Goal: Find specific page/section: Find specific page/section

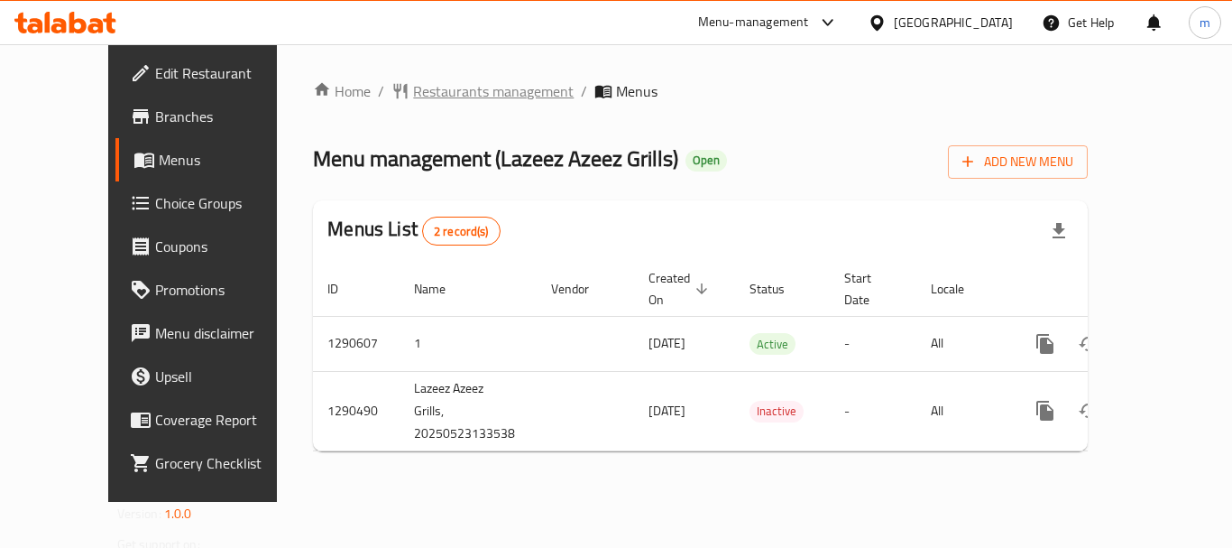
click at [413, 87] on span "Restaurants management" at bounding box center [493, 91] width 161 height 22
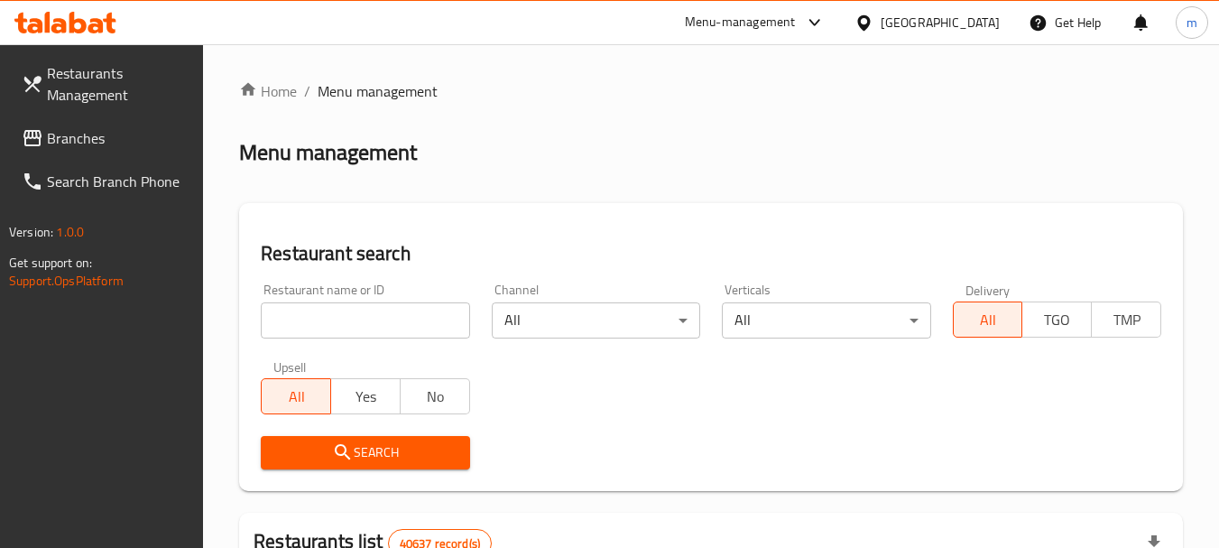
click at [358, 323] on input "search" at bounding box center [365, 320] width 208 height 36
paste input "698276"
type input "698276"
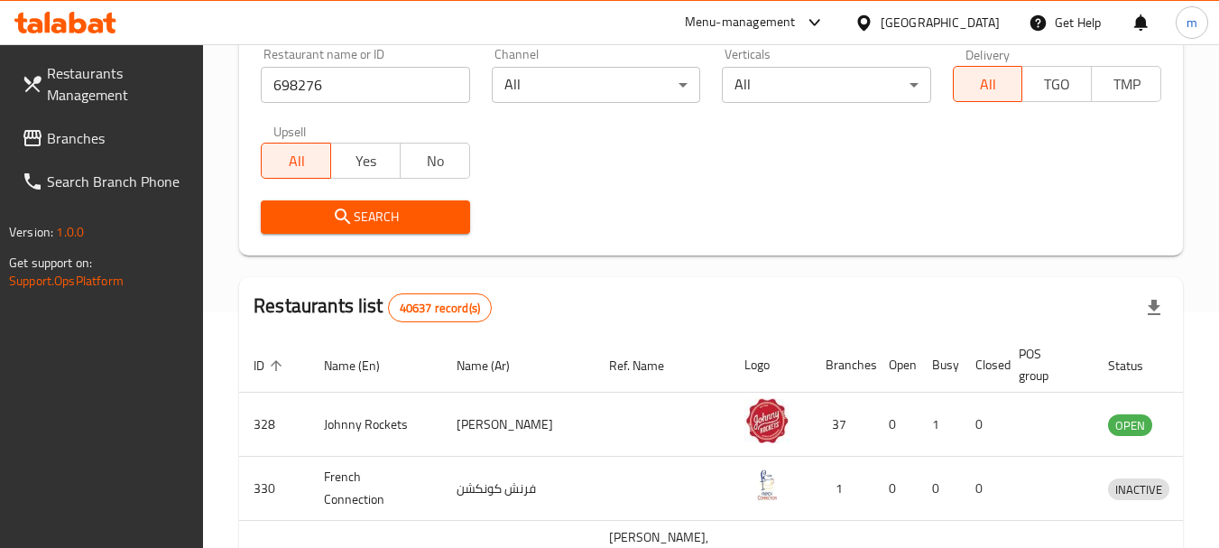
scroll to position [361, 0]
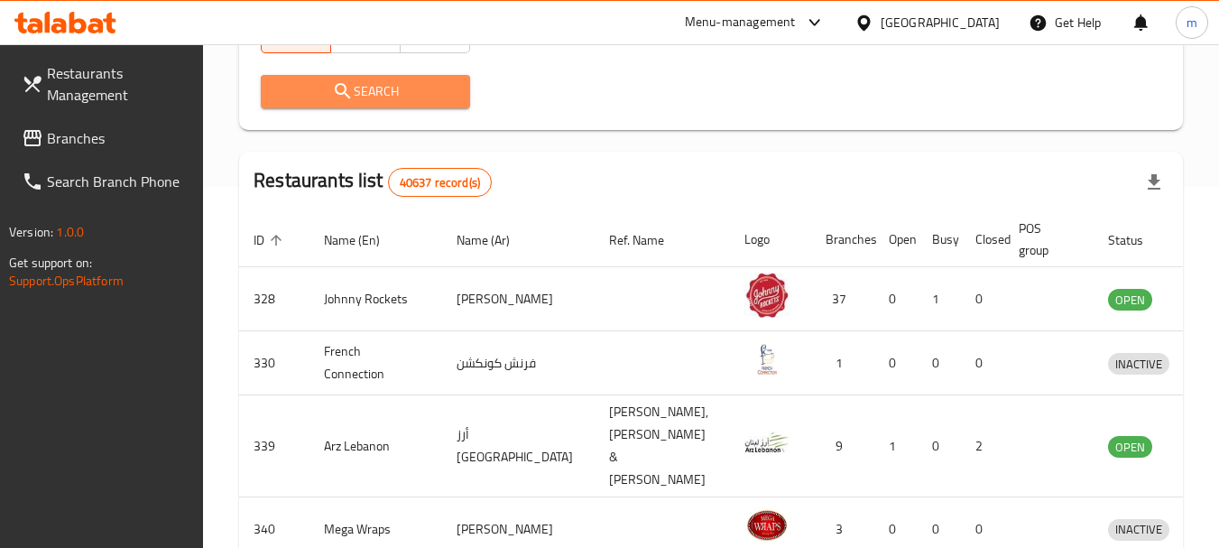
click at [370, 86] on span "Search" at bounding box center [365, 91] width 180 height 23
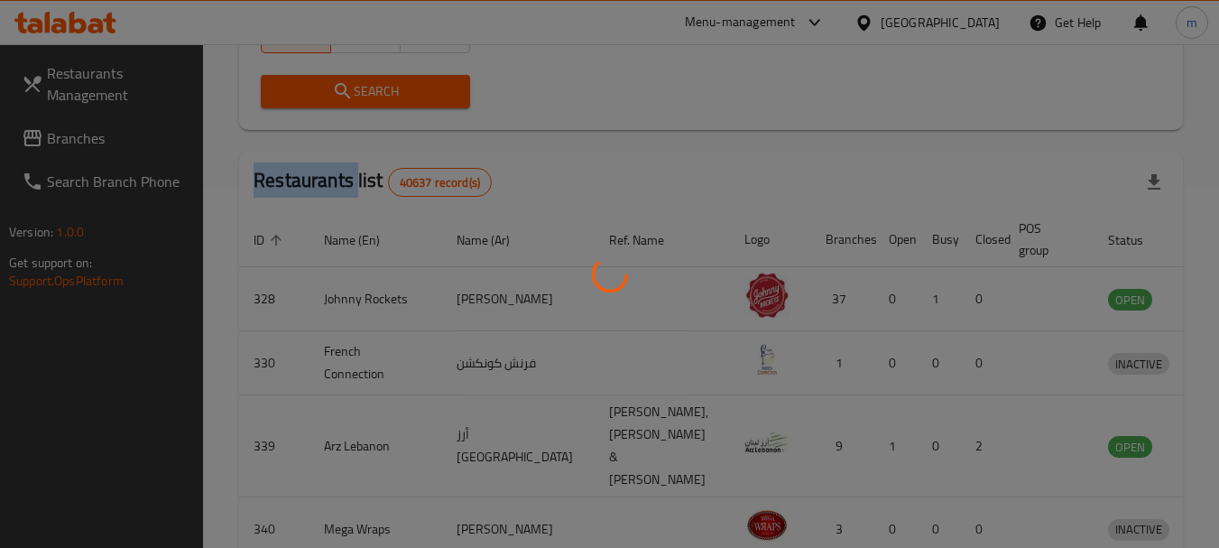
click at [370, 86] on div at bounding box center [609, 274] width 1219 height 548
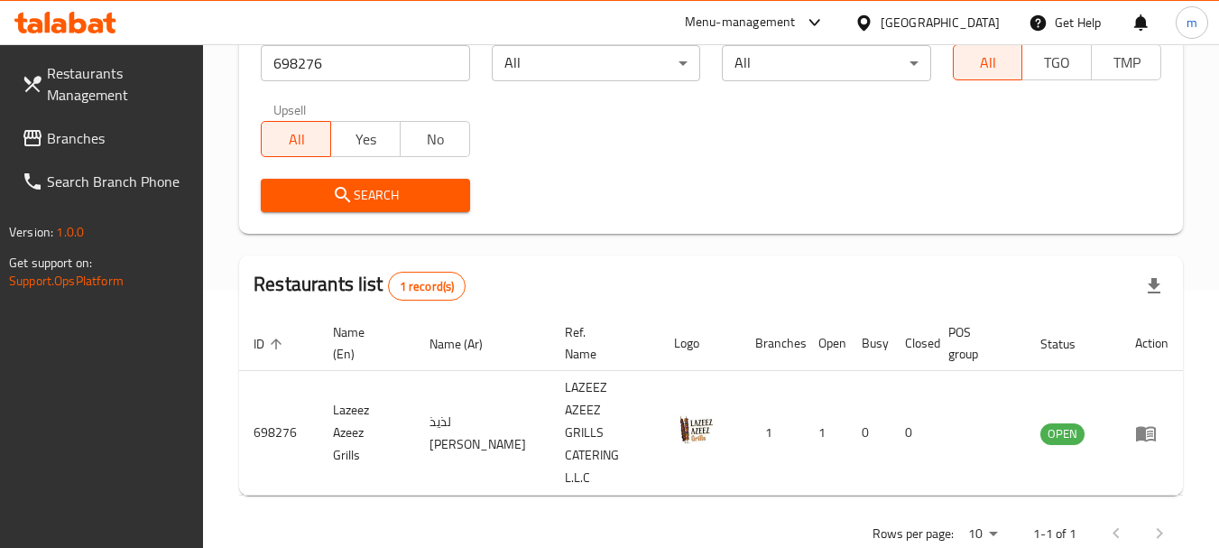
click at [565, 187] on div "Search" at bounding box center [711, 195] width 922 height 55
click at [72, 148] on span "Branches" at bounding box center [118, 138] width 143 height 22
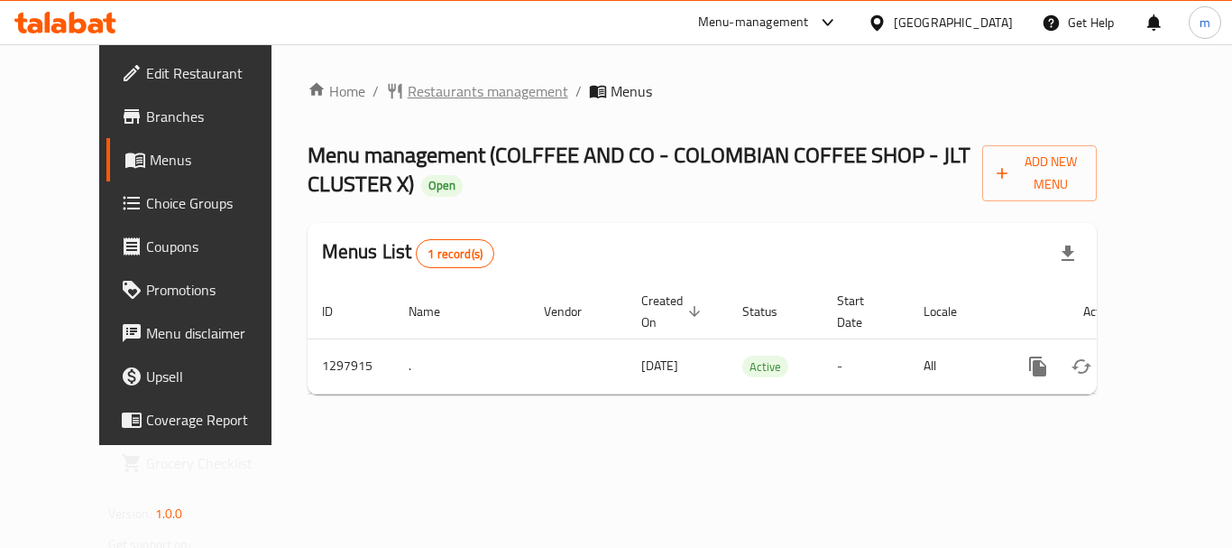
click at [408, 87] on span "Restaurants management" at bounding box center [488, 91] width 161 height 22
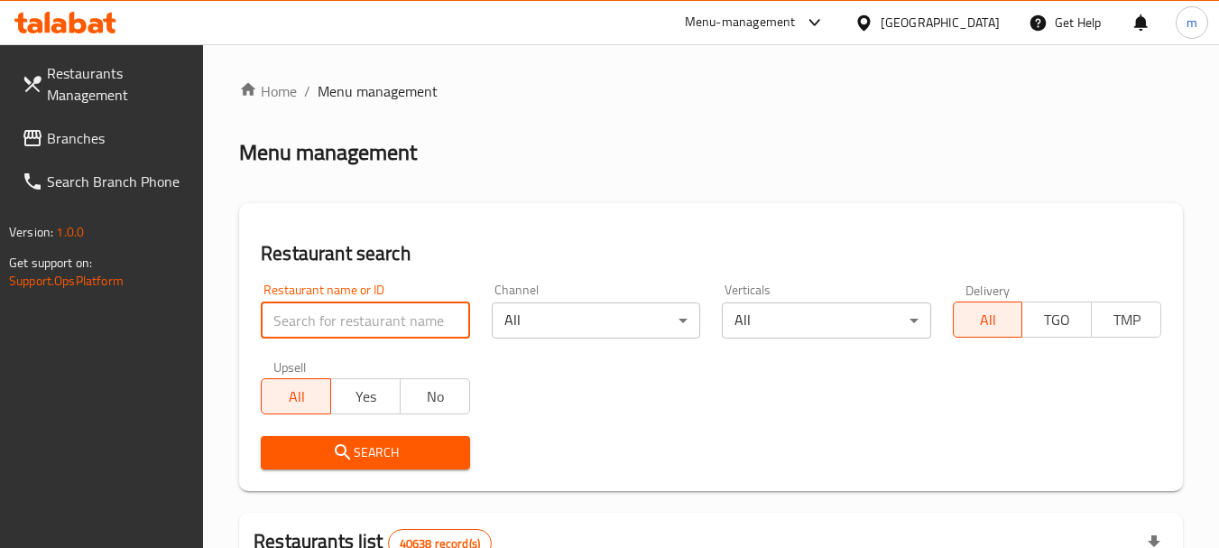
click at [320, 323] on input "search" at bounding box center [365, 320] width 208 height 36
paste input "700664"
type input "700664"
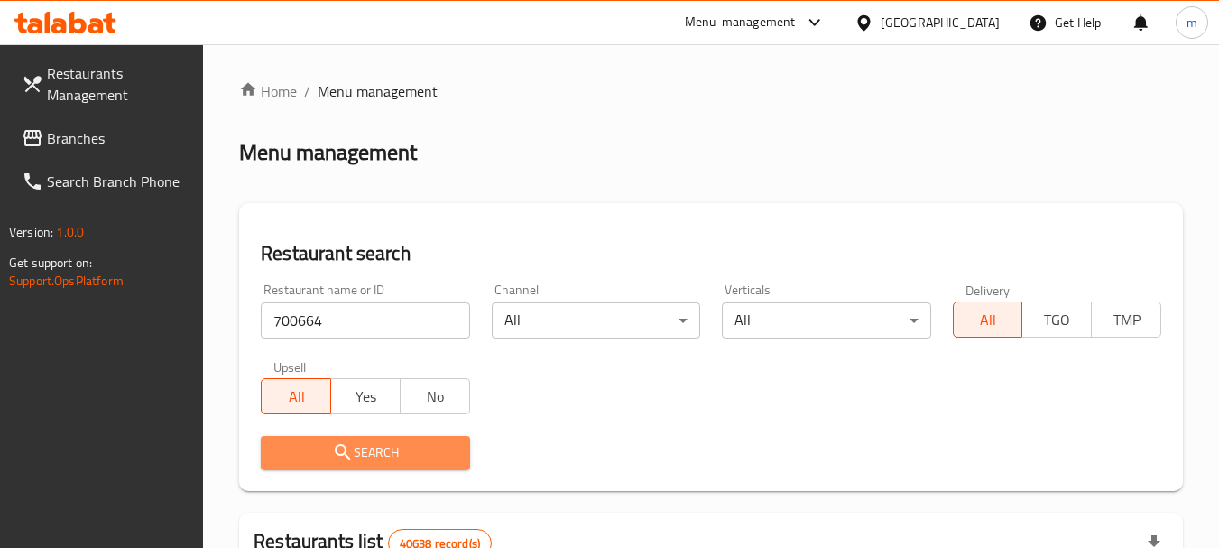
click at [358, 461] on span "Search" at bounding box center [365, 452] width 180 height 23
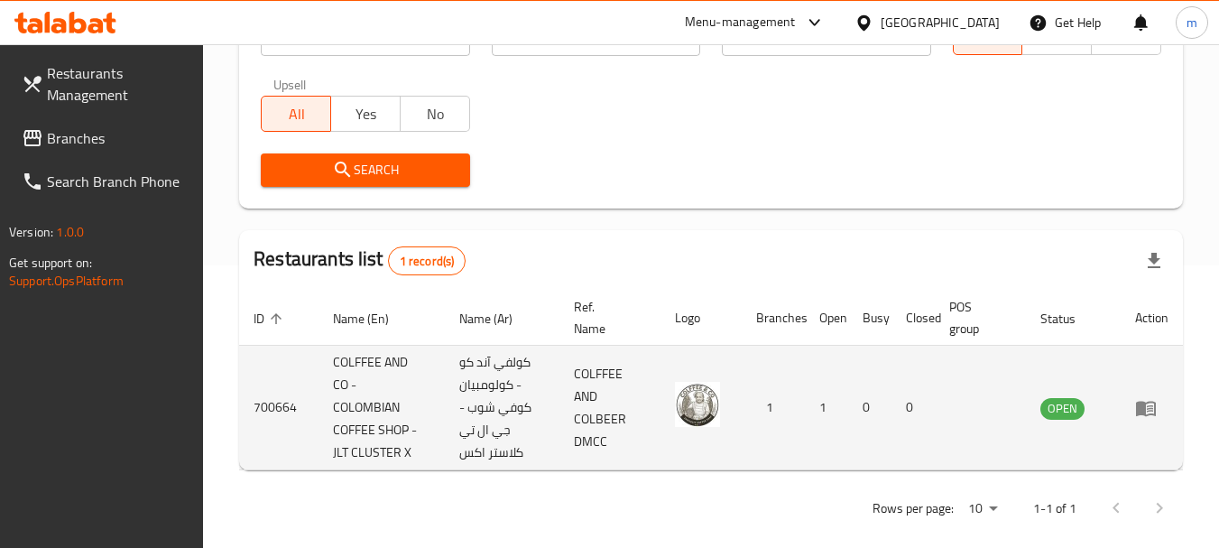
scroll to position [302, 0]
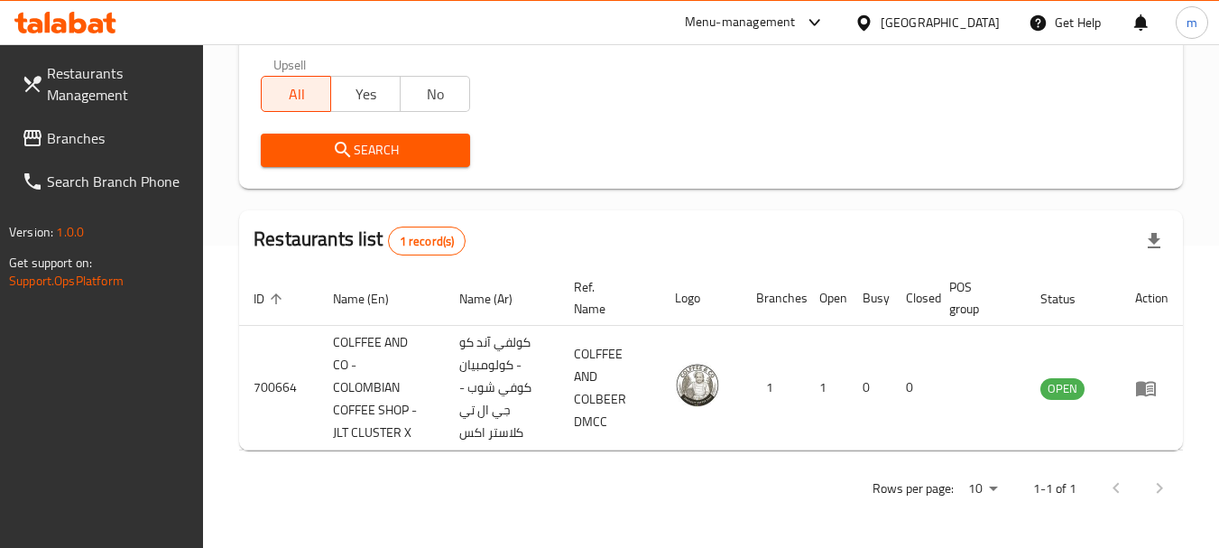
click at [919, 21] on div "[GEOGRAPHIC_DATA]" at bounding box center [940, 23] width 119 height 20
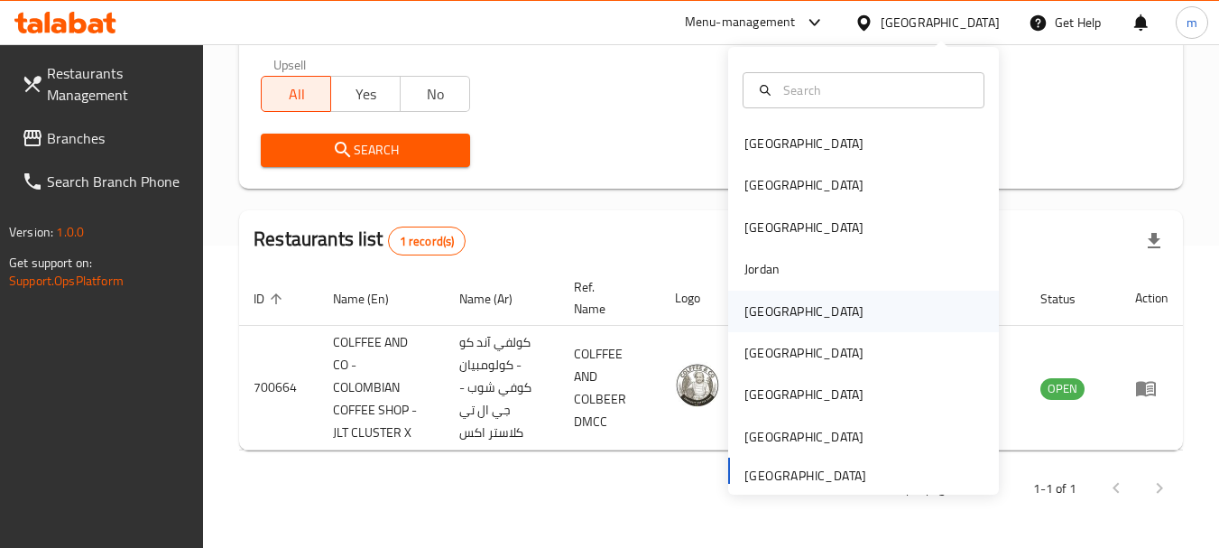
click at [754, 314] on div "[GEOGRAPHIC_DATA]" at bounding box center [803, 311] width 119 height 20
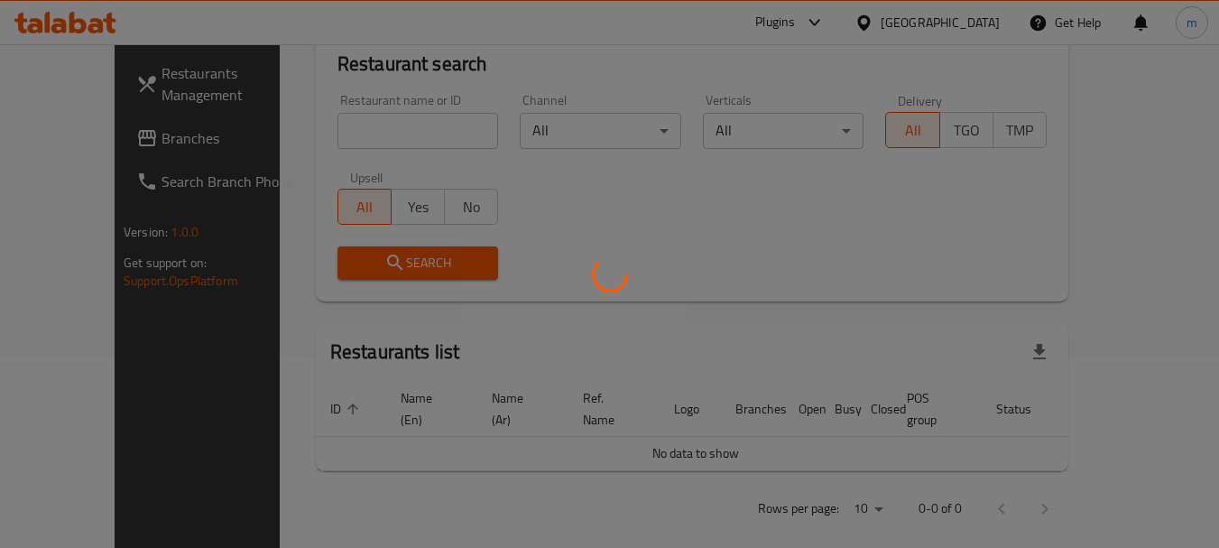
scroll to position [302, 0]
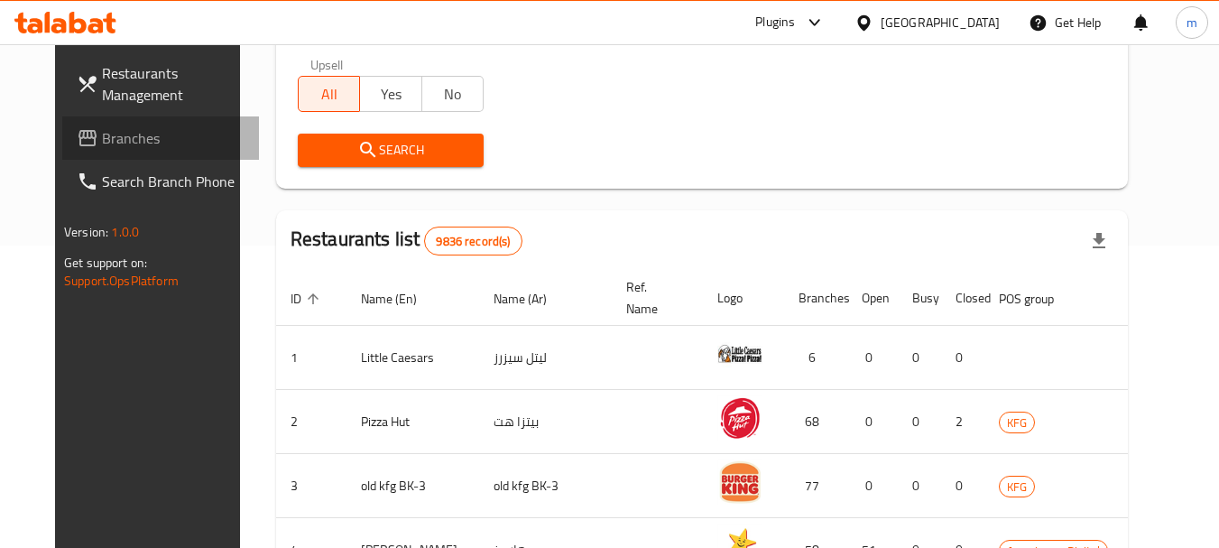
click at [102, 136] on span "Branches" at bounding box center [173, 138] width 143 height 22
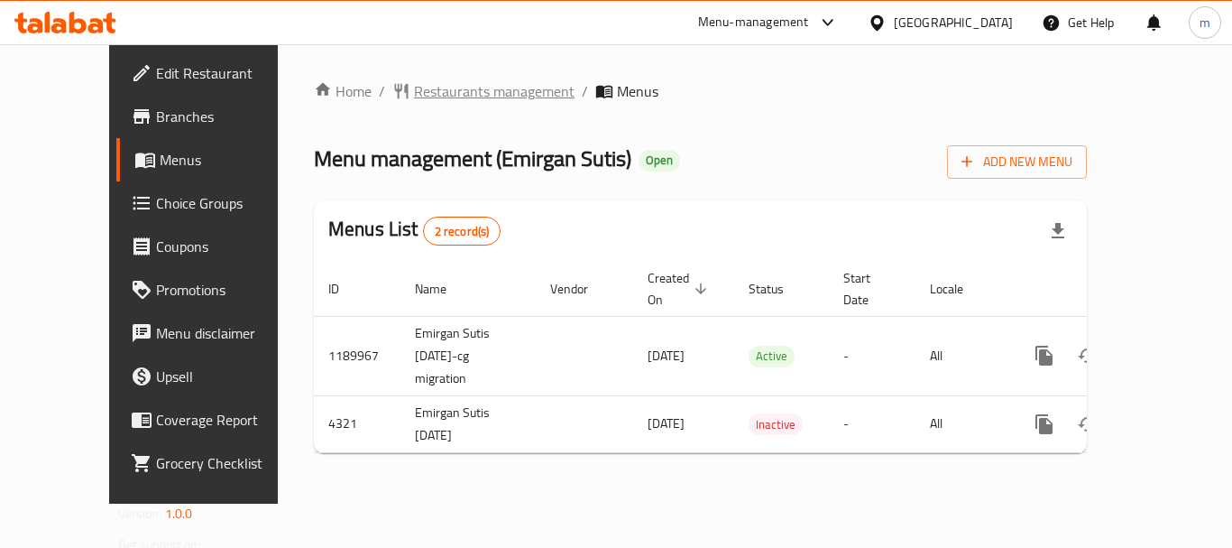
click at [414, 84] on span "Restaurants management" at bounding box center [494, 91] width 161 height 22
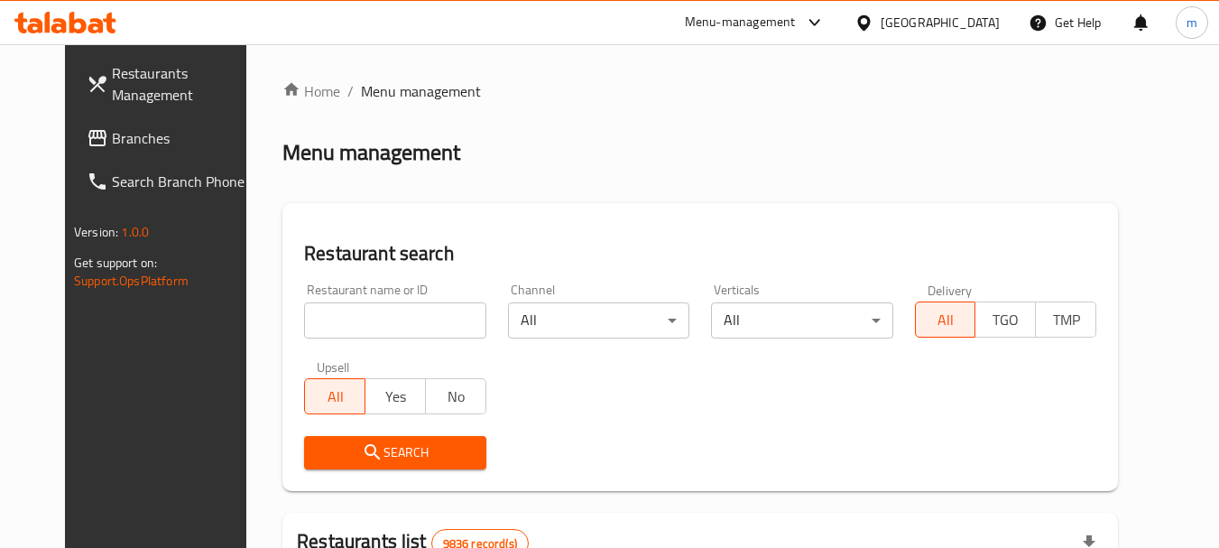
click at [344, 326] on input "search" at bounding box center [394, 320] width 181 height 36
paste input "2744"
type input "2744"
click at [376, 458] on span "Search" at bounding box center [394, 452] width 152 height 23
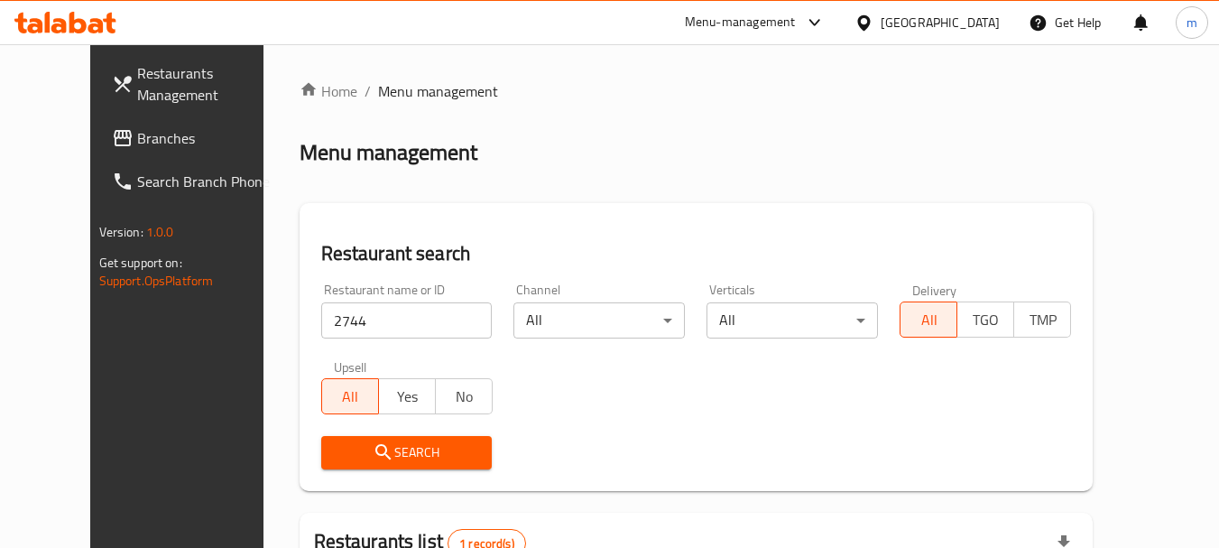
click at [971, 27] on div "[GEOGRAPHIC_DATA]" at bounding box center [940, 23] width 119 height 20
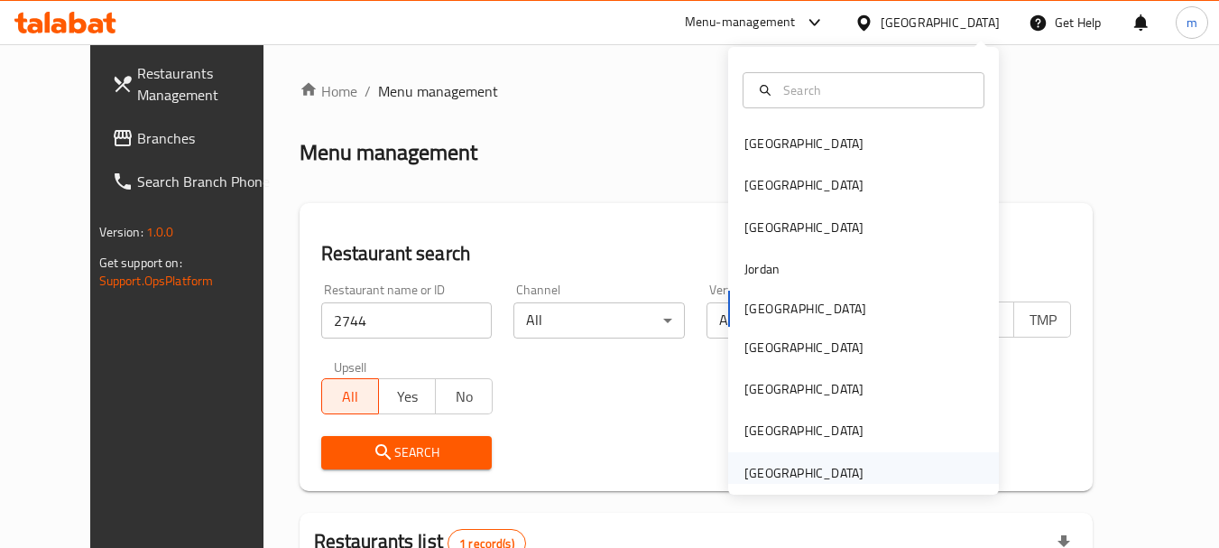
click at [796, 466] on div "[GEOGRAPHIC_DATA]" at bounding box center [803, 473] width 119 height 20
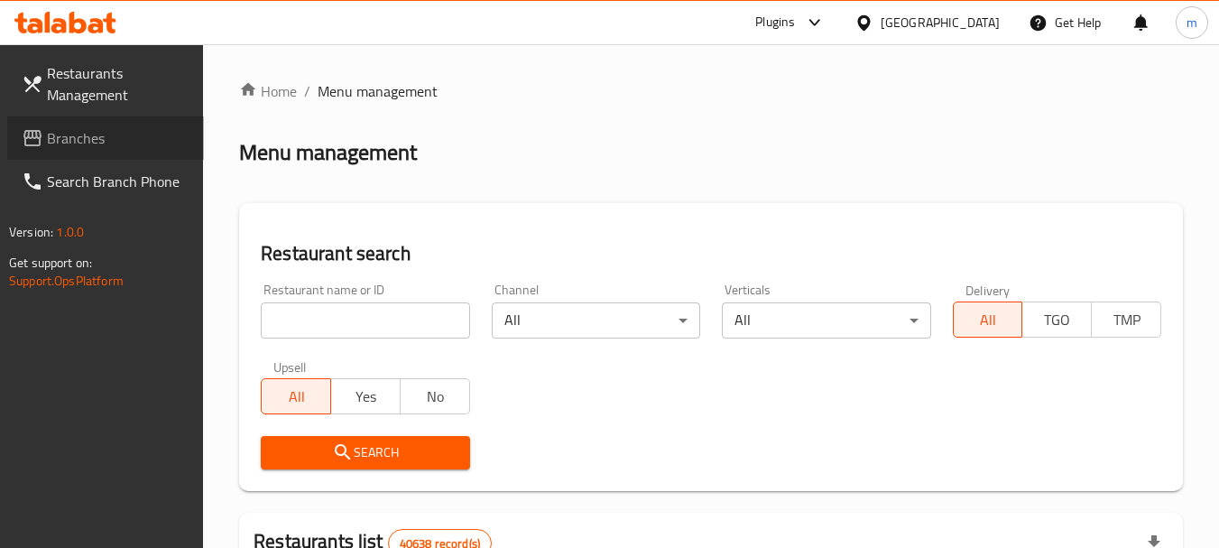
click at [88, 143] on span "Branches" at bounding box center [118, 138] width 143 height 22
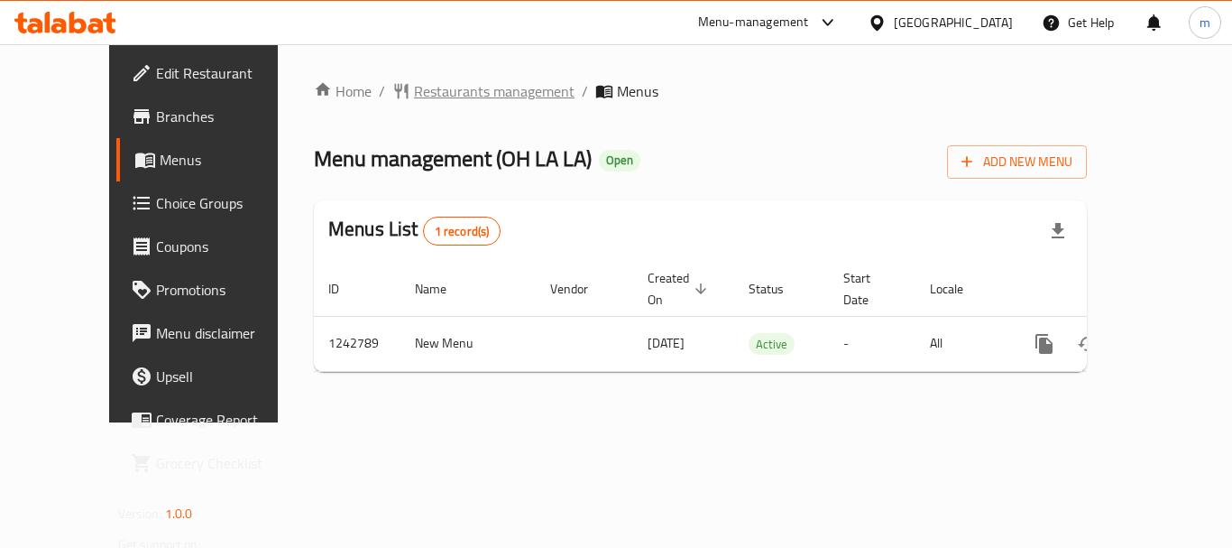
click at [427, 95] on span "Restaurants management" at bounding box center [494, 91] width 161 height 22
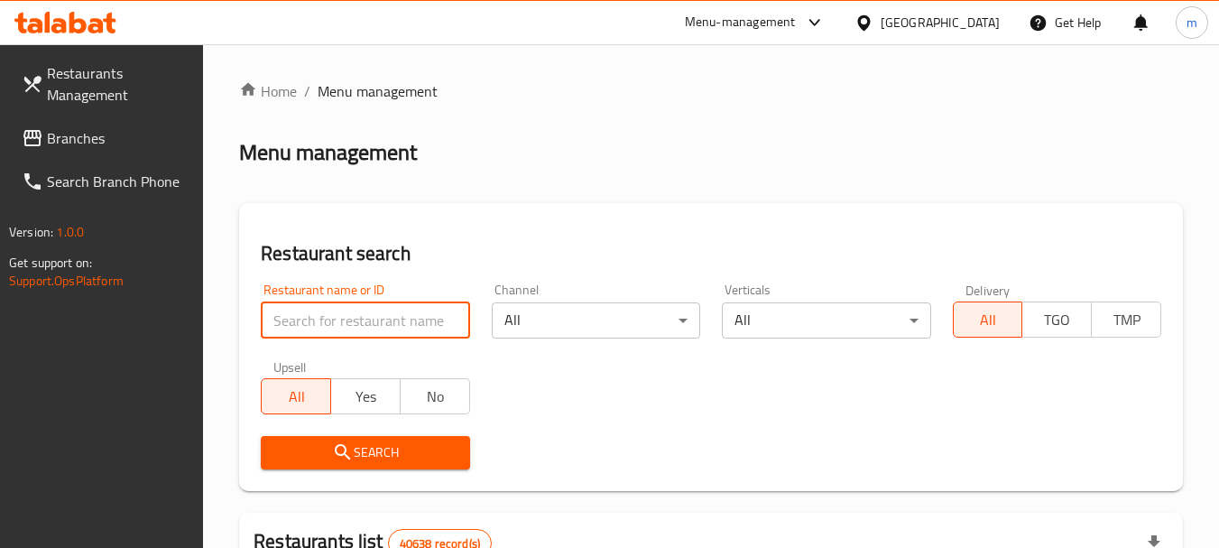
click at [332, 319] on input "search" at bounding box center [365, 320] width 208 height 36
paste input "680879"
type input "680879"
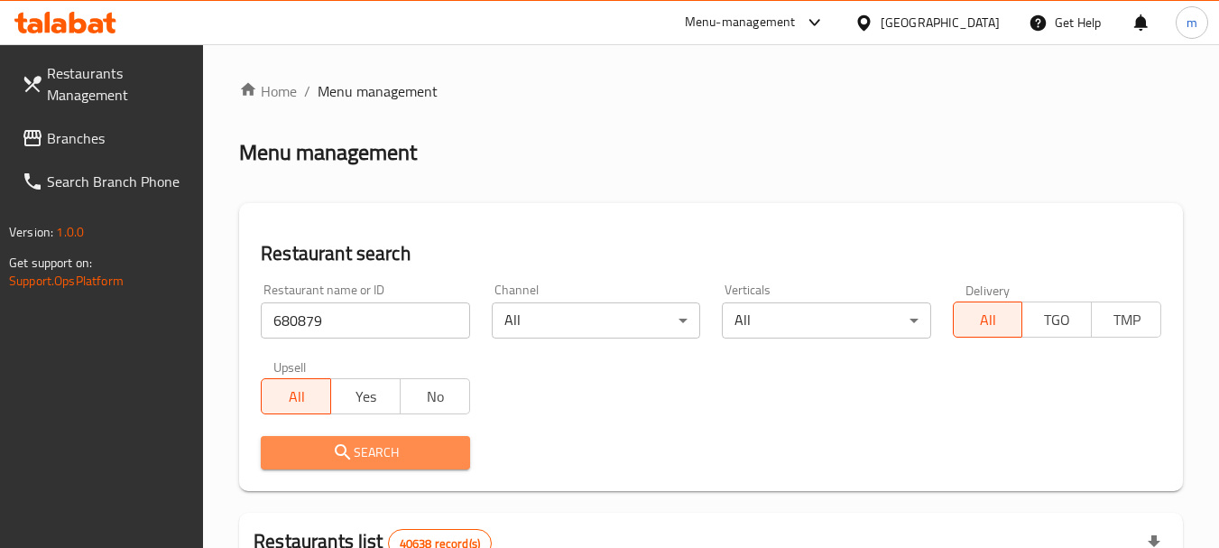
click at [362, 453] on span "Search" at bounding box center [365, 452] width 180 height 23
click at [362, 453] on div at bounding box center [609, 274] width 1219 height 548
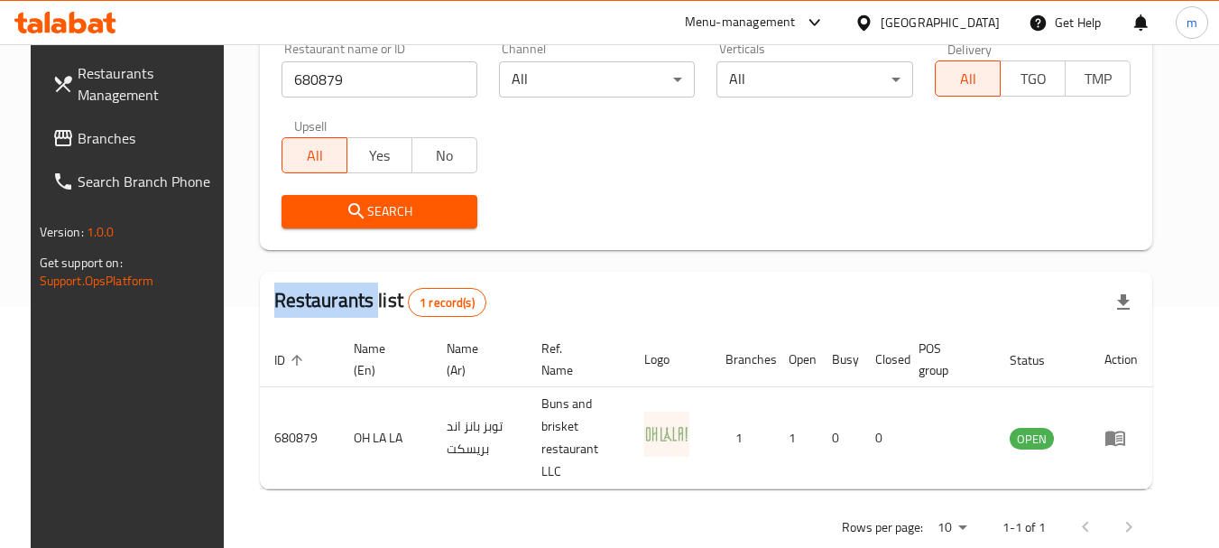
scroll to position [242, 0]
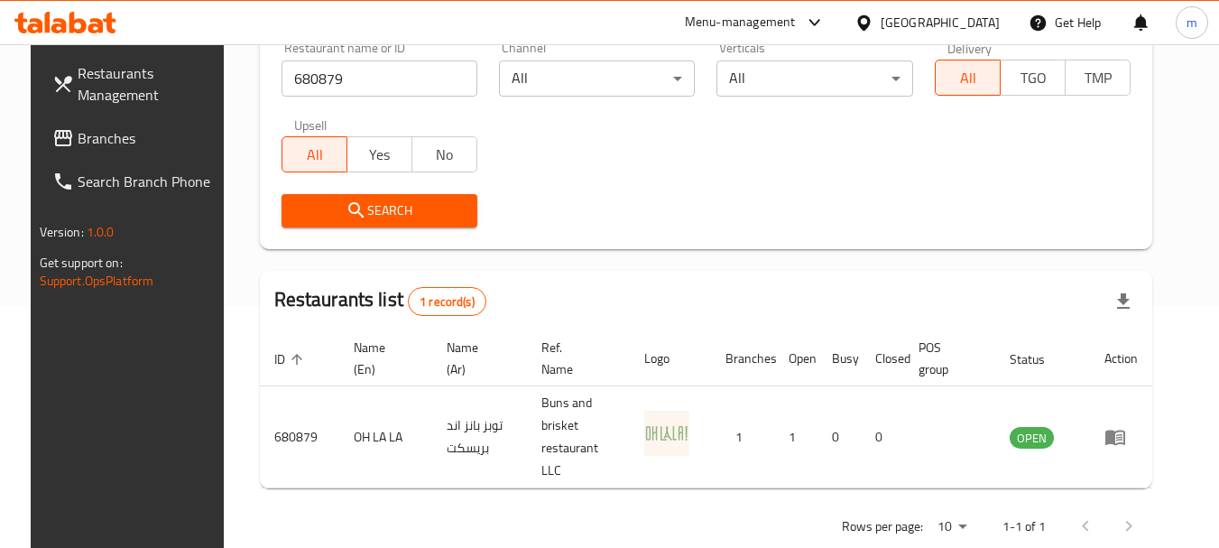
click at [915, 16] on div "[GEOGRAPHIC_DATA]" at bounding box center [940, 23] width 119 height 20
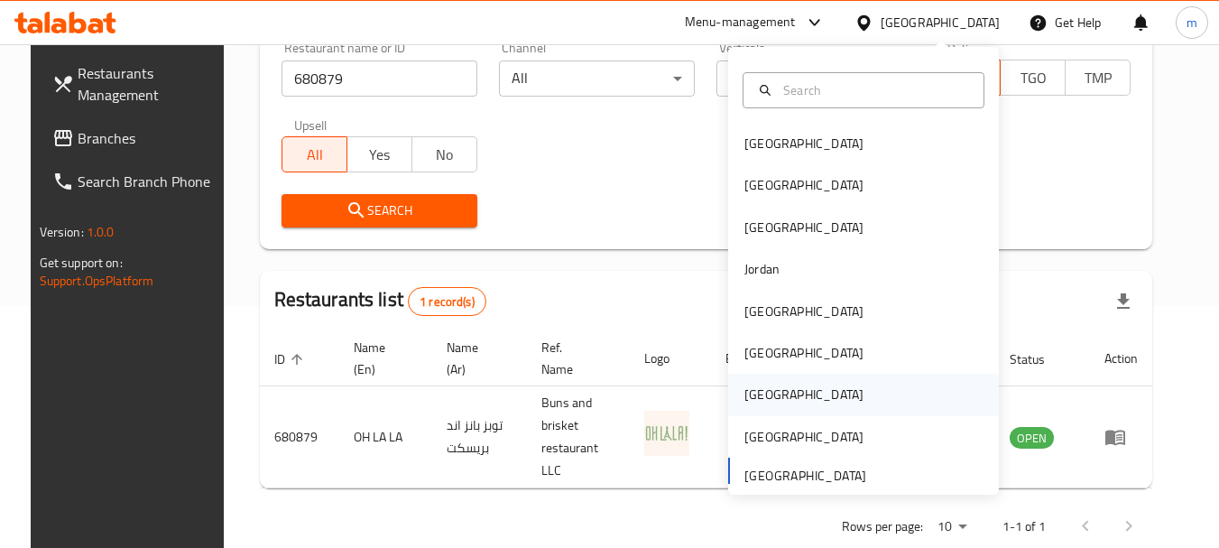
click at [752, 384] on div "[GEOGRAPHIC_DATA]" at bounding box center [803, 394] width 119 height 20
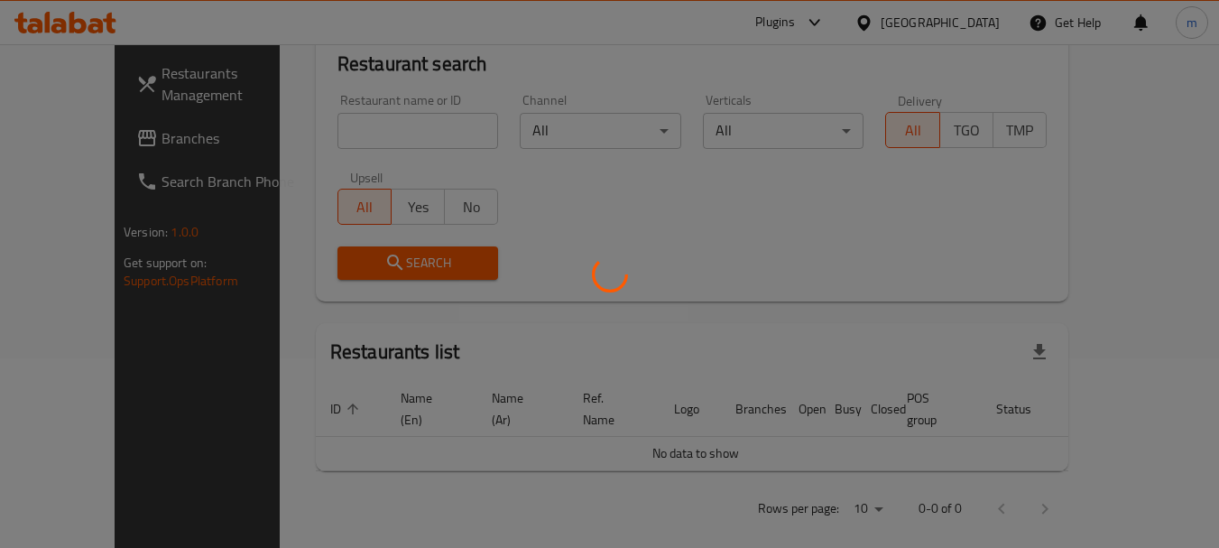
scroll to position [242, 0]
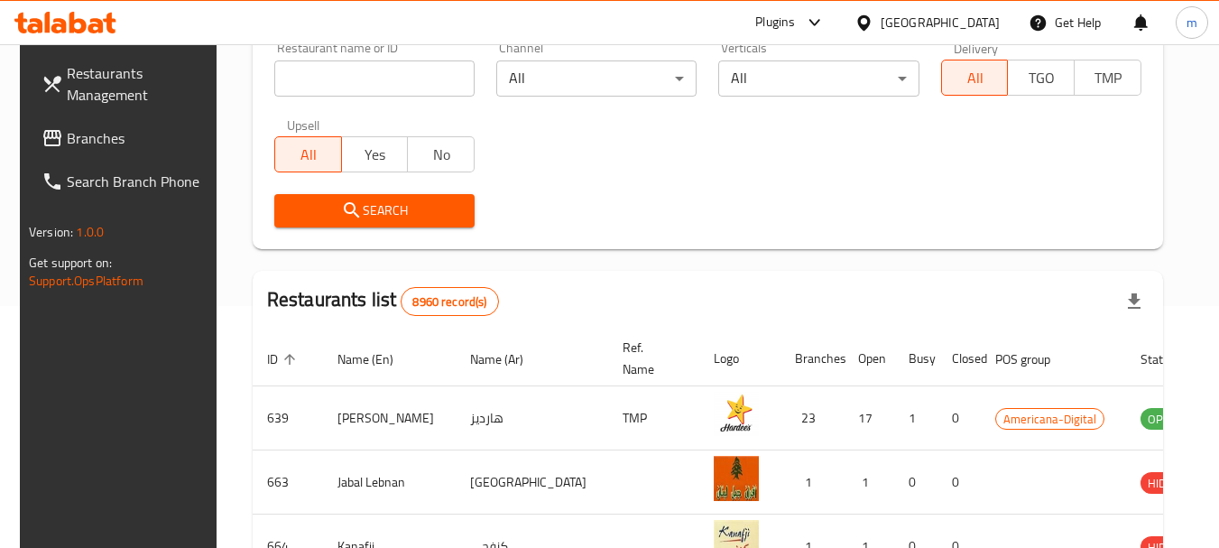
click at [63, 124] on link "Branches" at bounding box center [125, 137] width 197 height 43
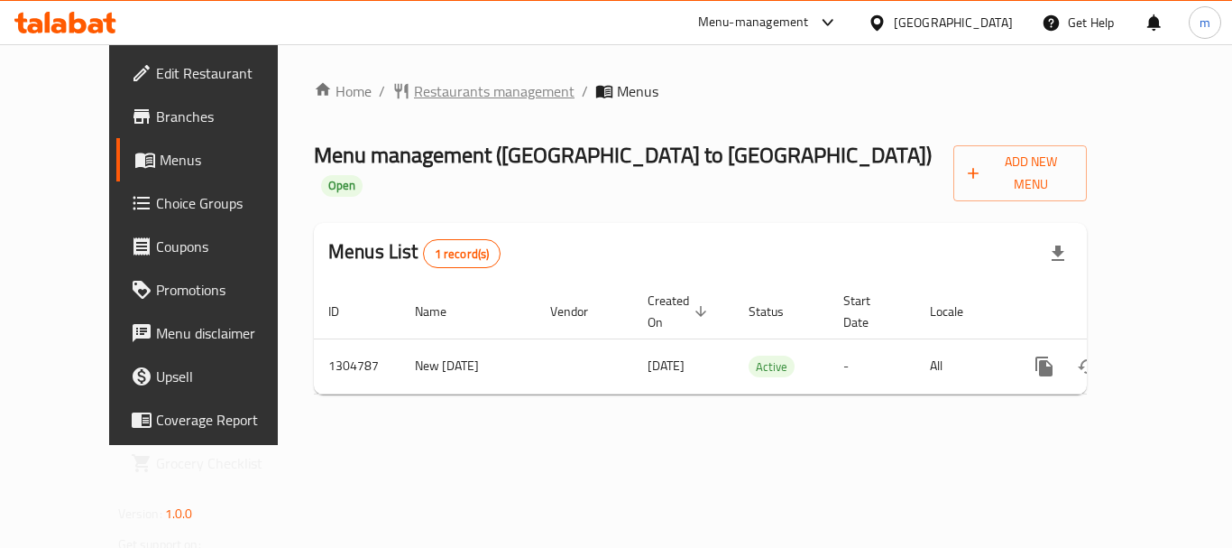
click at [414, 97] on span "Restaurants management" at bounding box center [494, 91] width 161 height 22
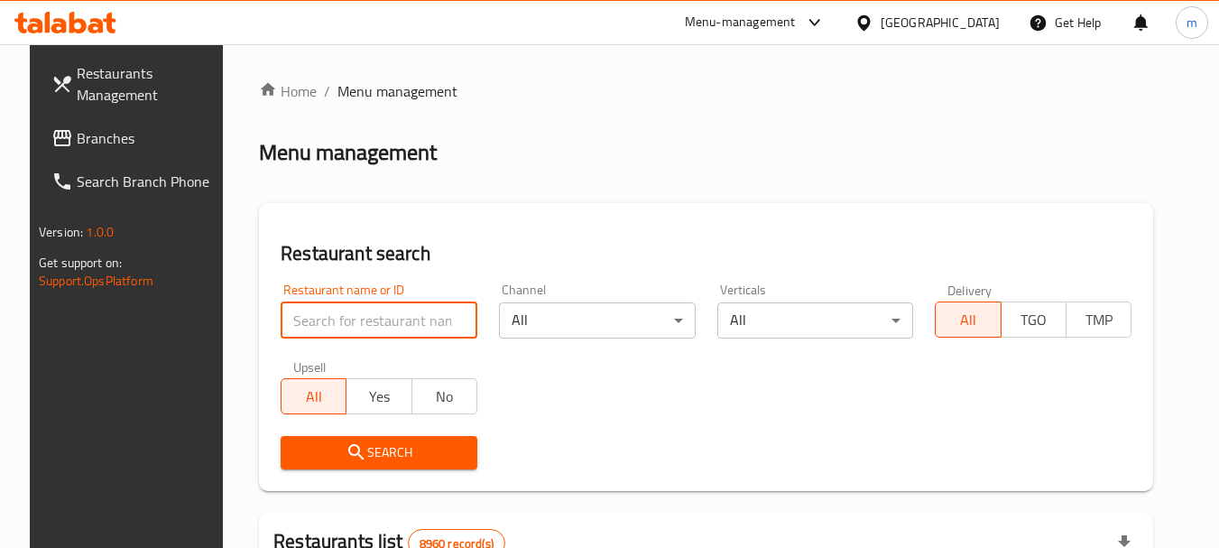
click at [312, 309] on input "search" at bounding box center [379, 320] width 197 height 36
paste input "703418"
type input "703418"
click at [345, 439] on button "Search" at bounding box center [379, 452] width 197 height 33
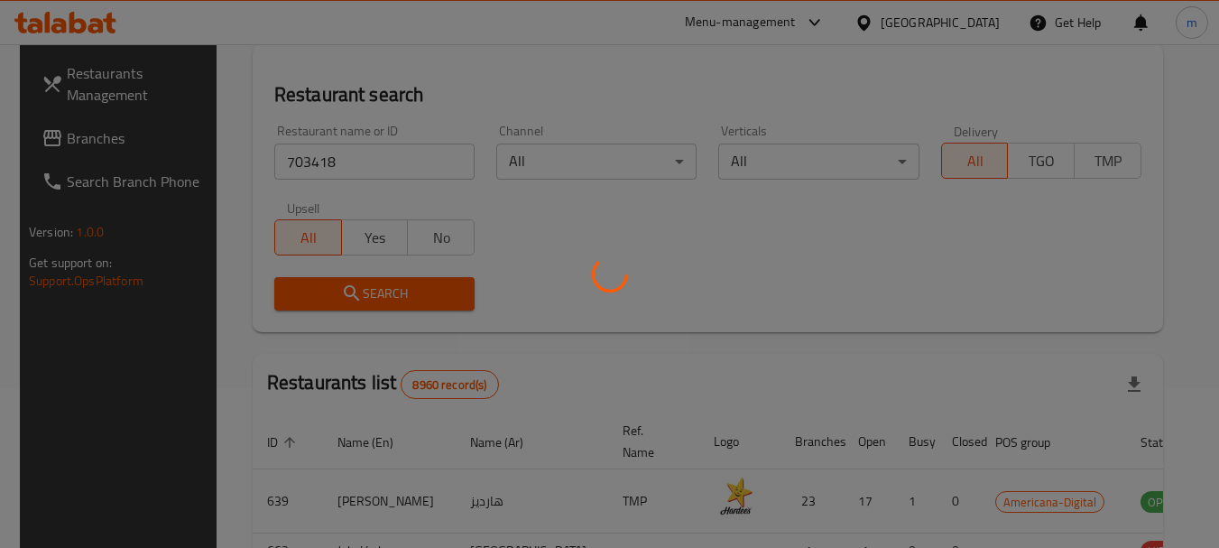
scroll to position [180, 0]
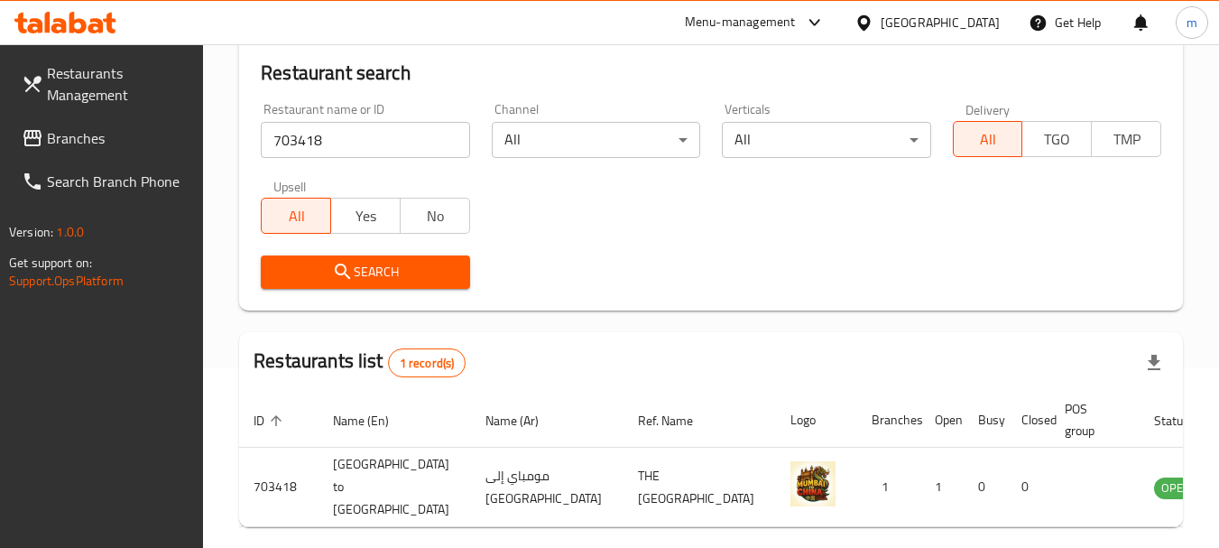
click at [974, 30] on div "Qatar" at bounding box center [940, 23] width 119 height 20
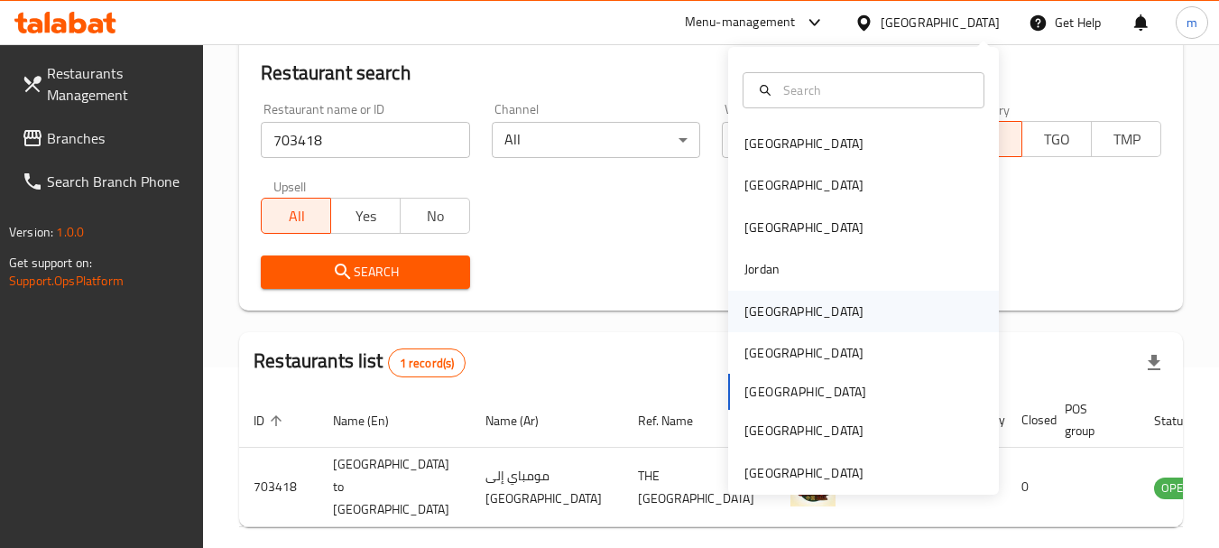
click at [748, 317] on div "[GEOGRAPHIC_DATA]" at bounding box center [803, 311] width 119 height 20
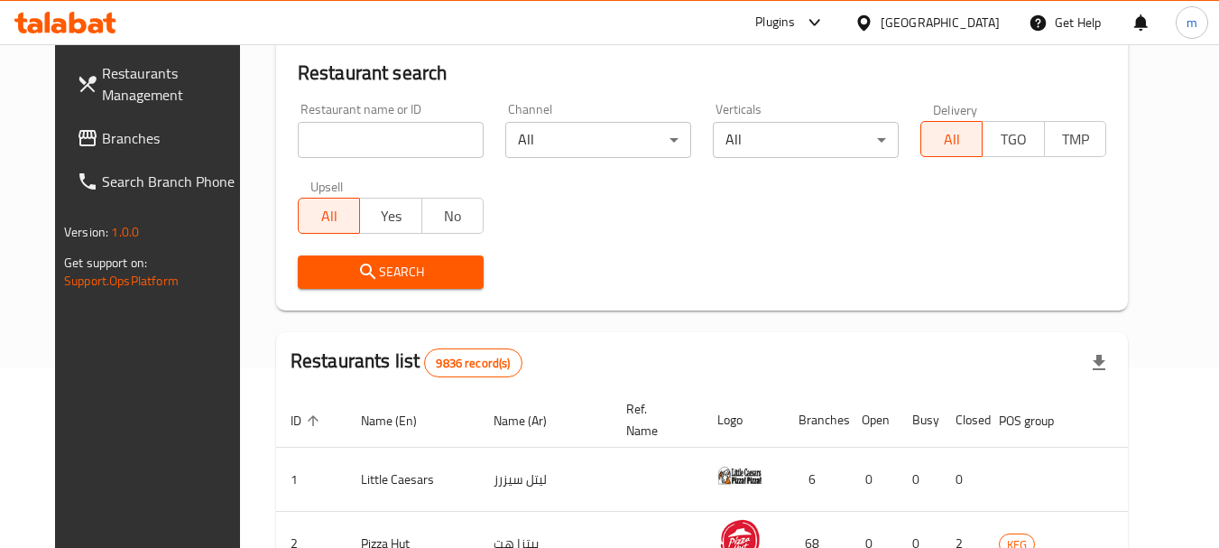
click at [102, 128] on span "Branches" at bounding box center [173, 138] width 143 height 22
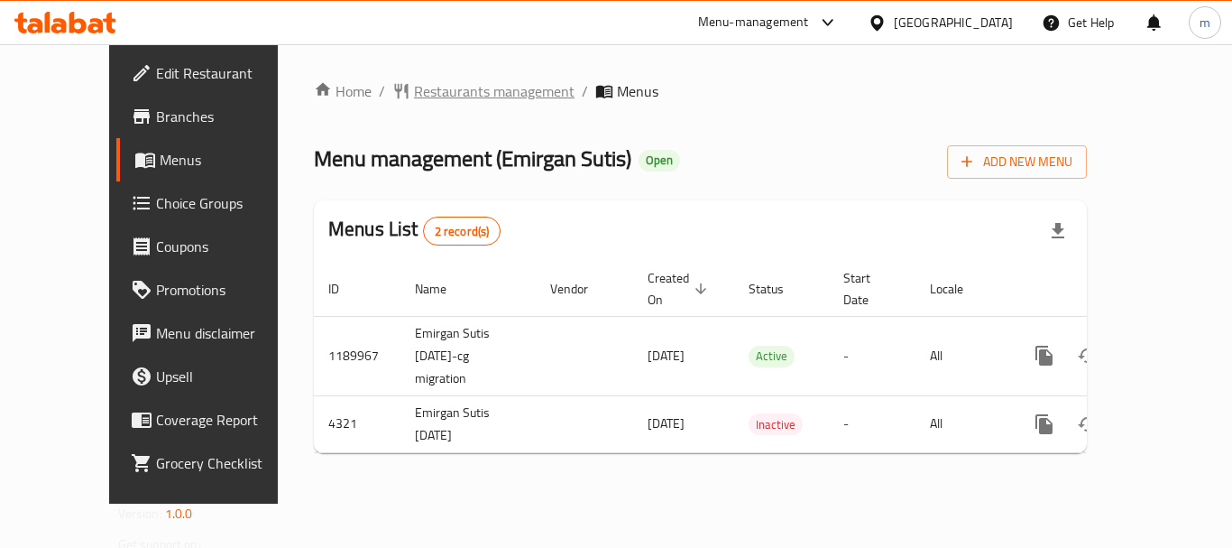
click at [414, 83] on span "Restaurants management" at bounding box center [494, 91] width 161 height 22
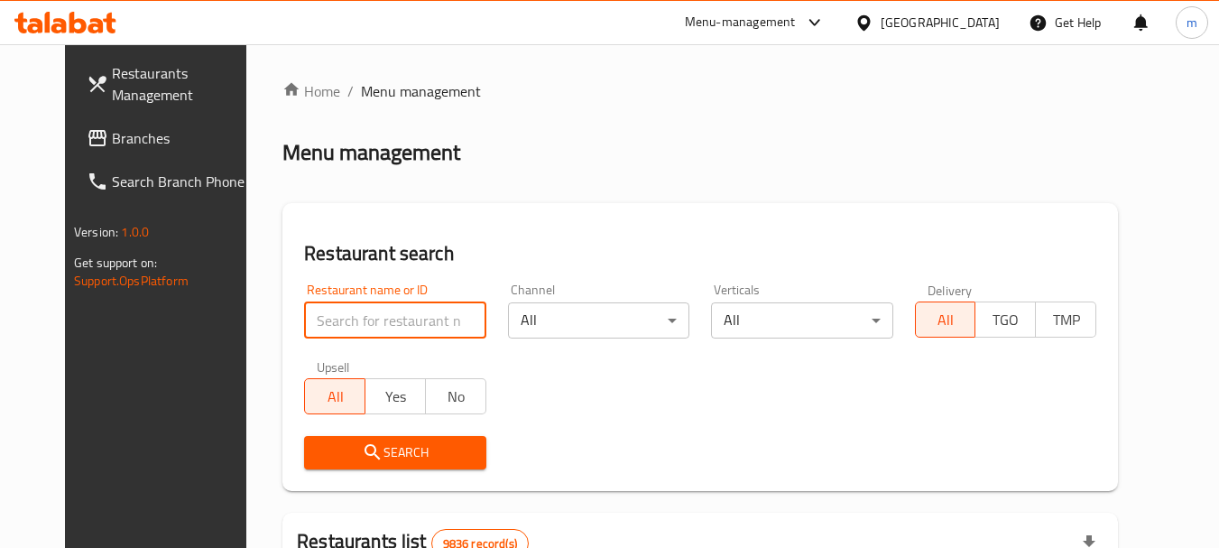
click at [380, 327] on input "search" at bounding box center [394, 320] width 181 height 36
paste input "2744"
type input "2744"
click at [377, 453] on span "Search" at bounding box center [394, 452] width 152 height 23
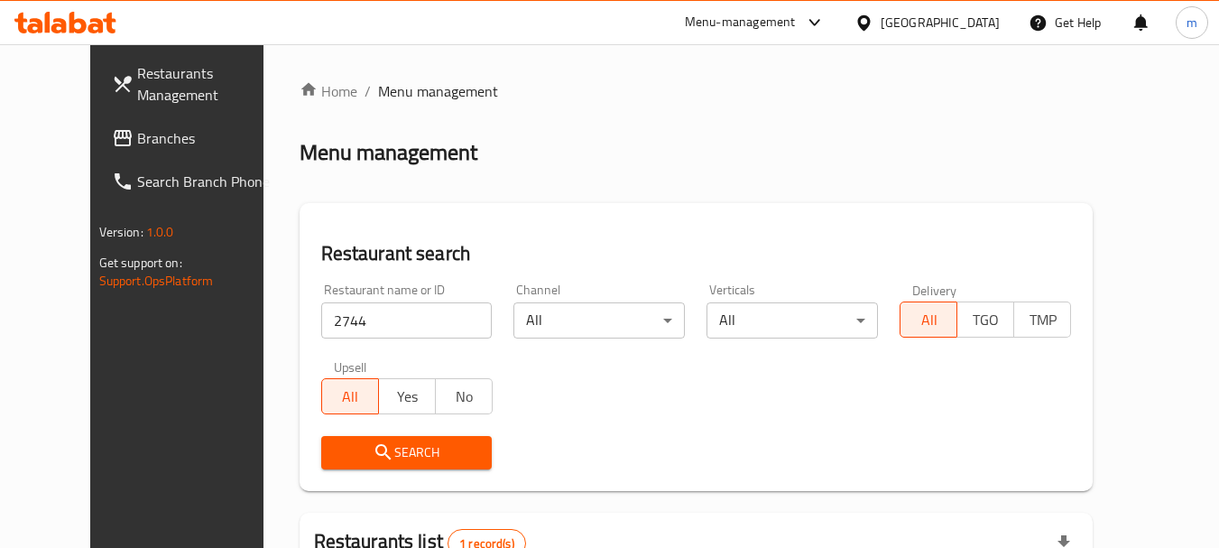
scroll to position [235, 0]
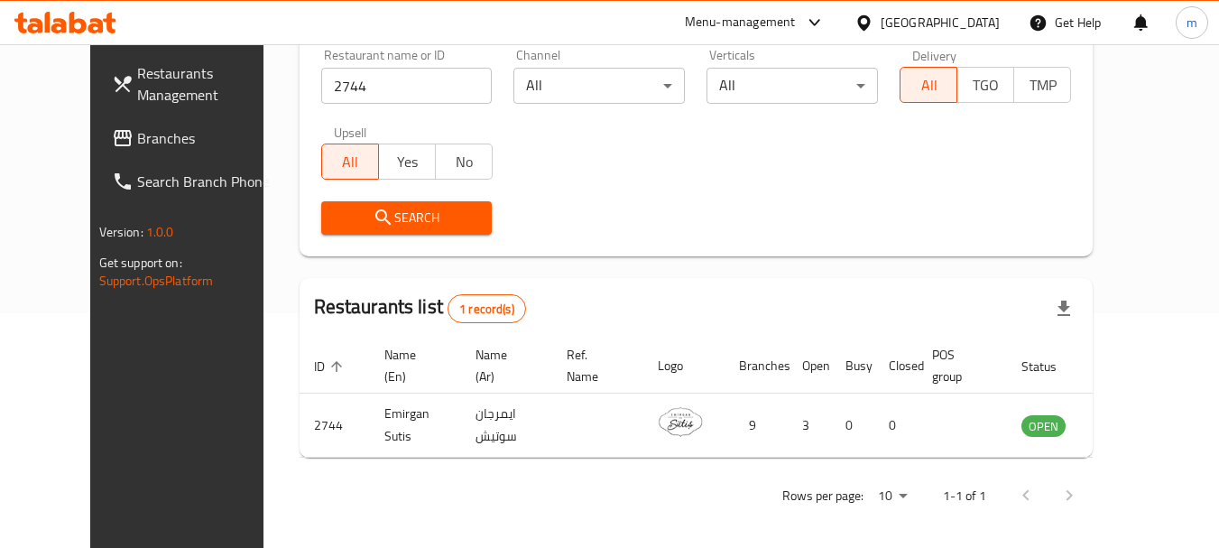
click at [967, 31] on div "[GEOGRAPHIC_DATA]" at bounding box center [940, 23] width 119 height 20
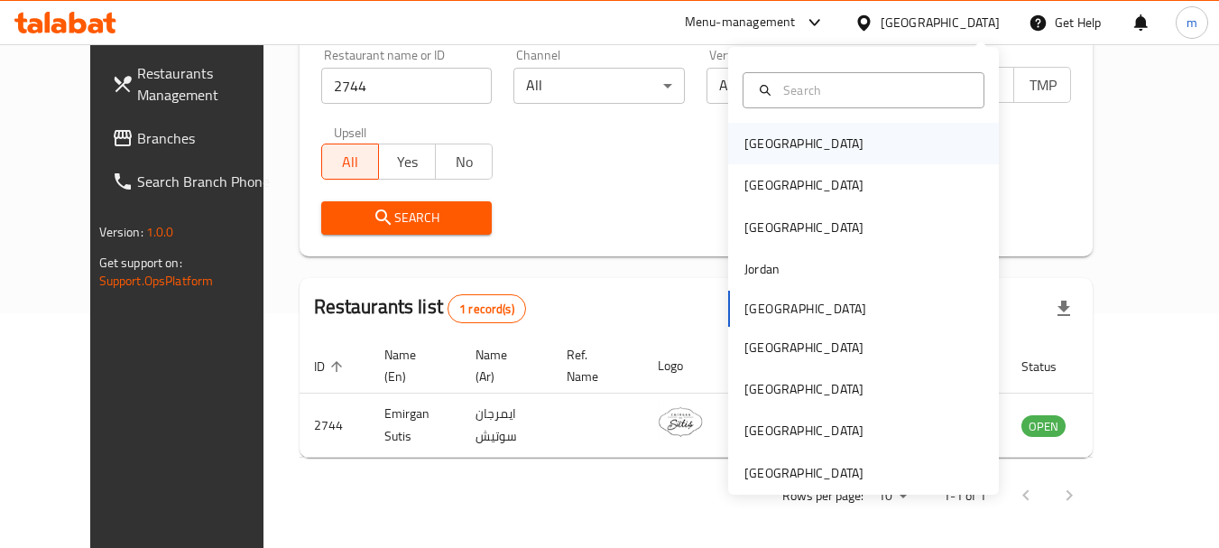
click at [782, 140] on div "Bahrain" at bounding box center [804, 144] width 148 height 42
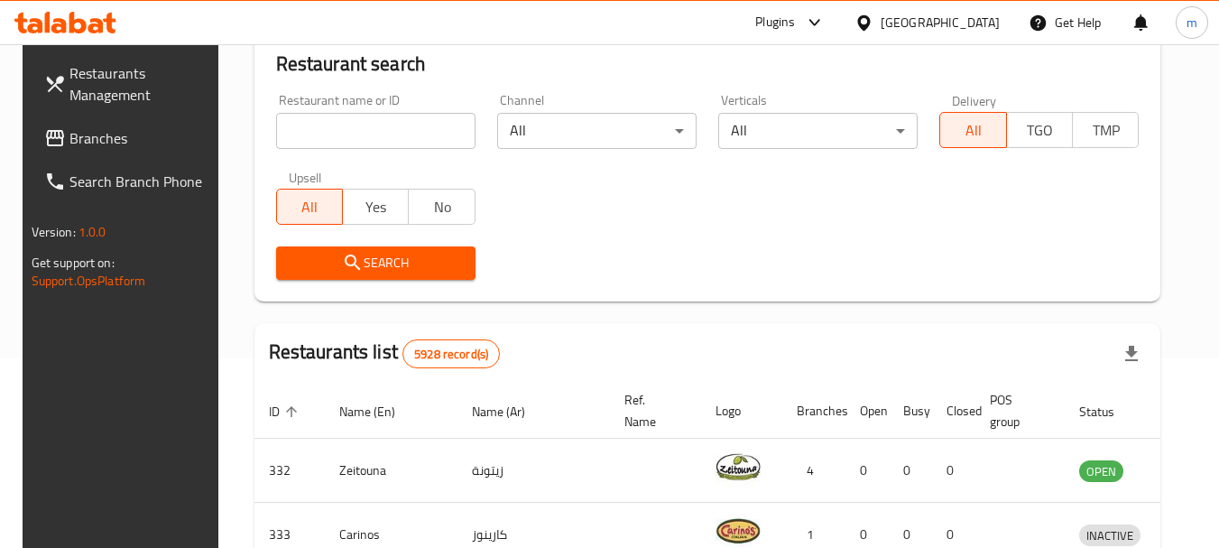
scroll to position [235, 0]
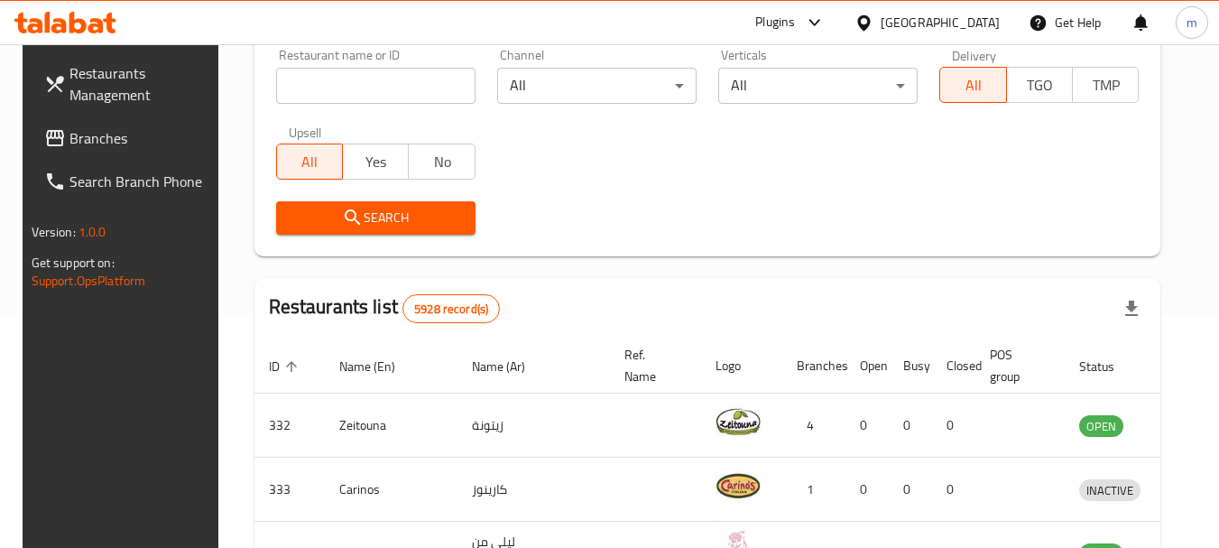
click at [93, 139] on span "Branches" at bounding box center [140, 138] width 143 height 22
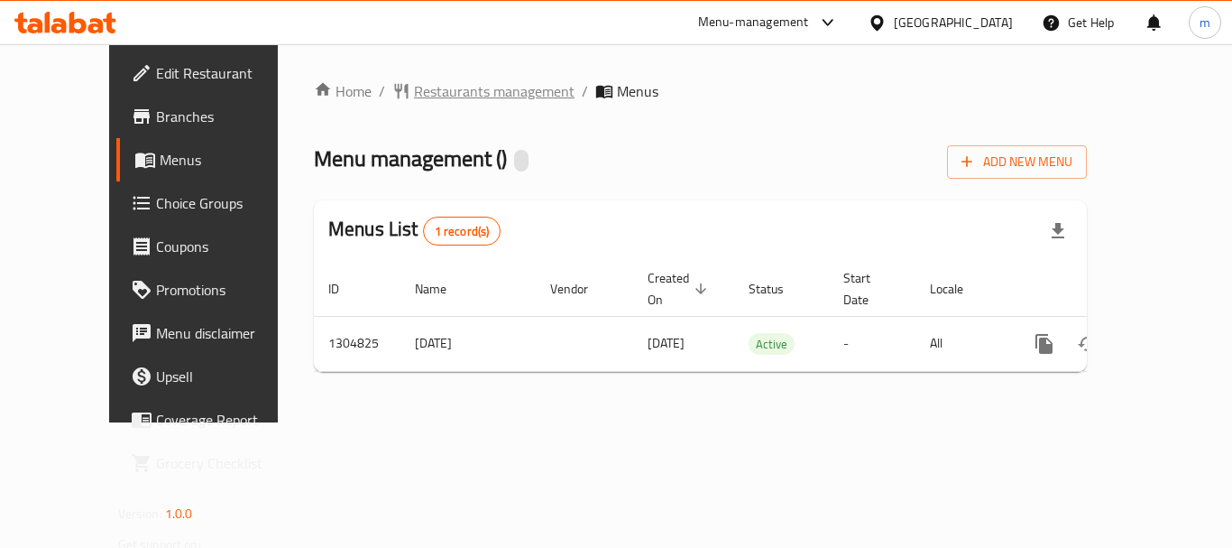
click at [417, 89] on span "Restaurants management" at bounding box center [494, 91] width 161 height 22
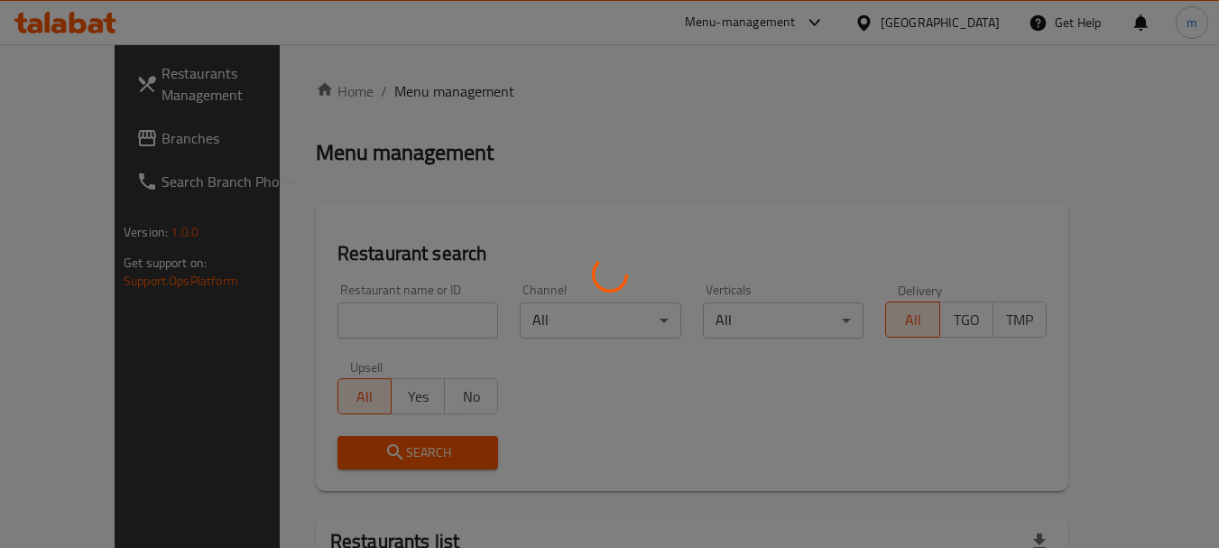
click at [325, 325] on div at bounding box center [609, 274] width 1219 height 548
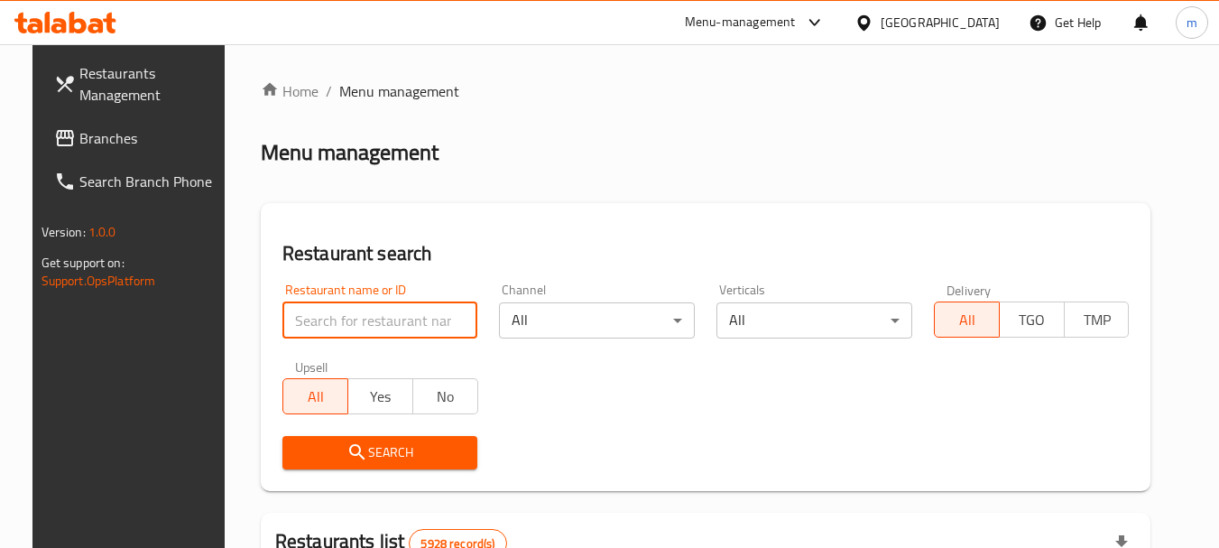
click at [334, 317] on input "search" at bounding box center [380, 320] width 196 height 36
paste input "692727"
type input "692727"
click at [382, 439] on button "Search" at bounding box center [380, 452] width 196 height 33
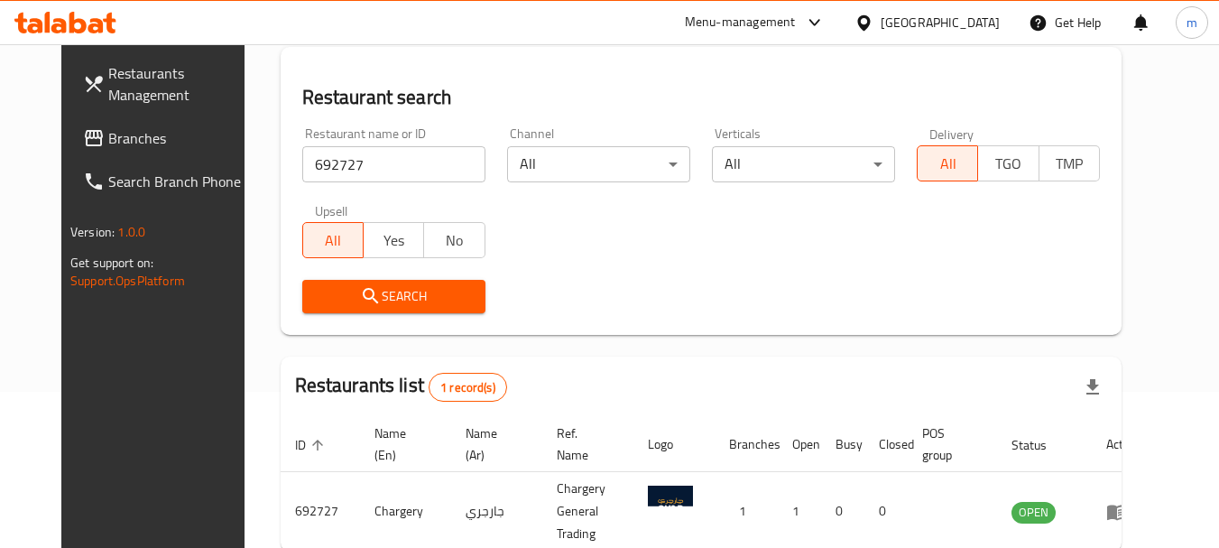
scroll to position [242, 0]
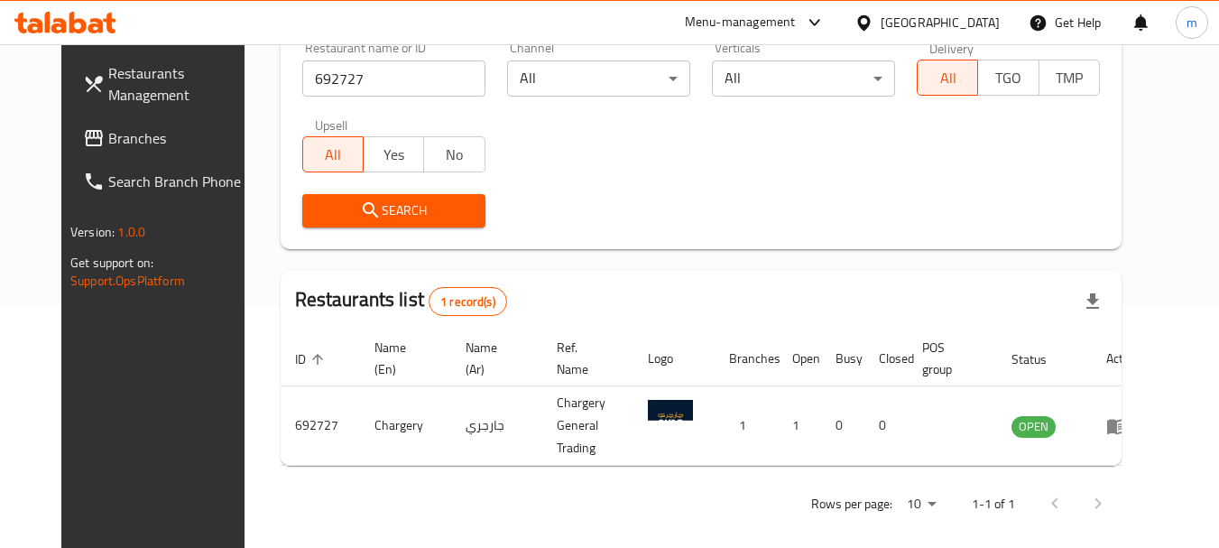
click at [975, 19] on div "Bahrain" at bounding box center [940, 23] width 119 height 20
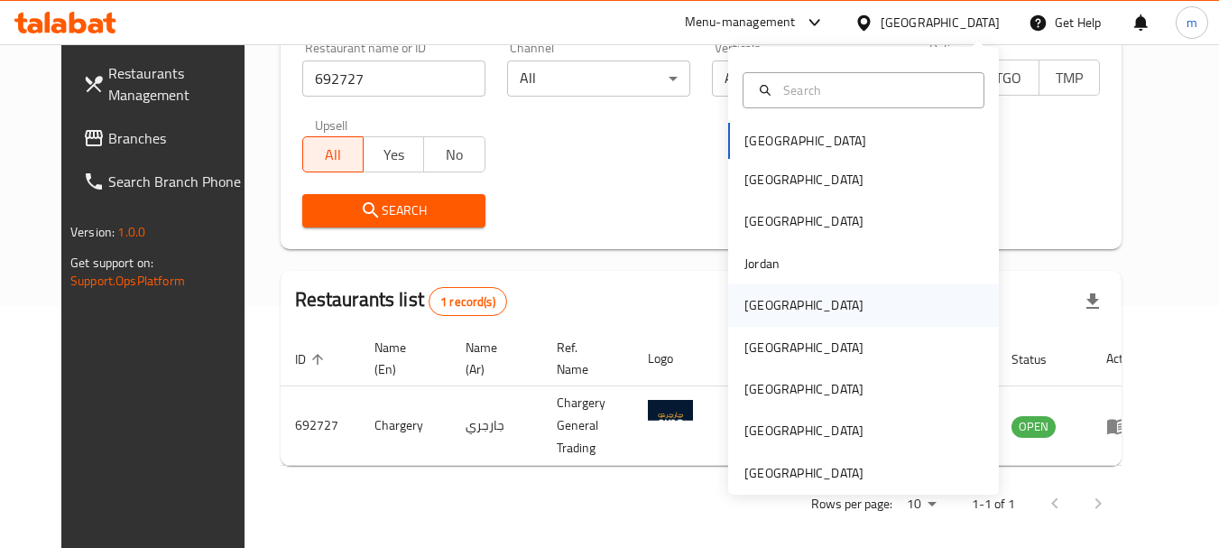
click at [749, 304] on div "[GEOGRAPHIC_DATA]" at bounding box center [803, 305] width 119 height 20
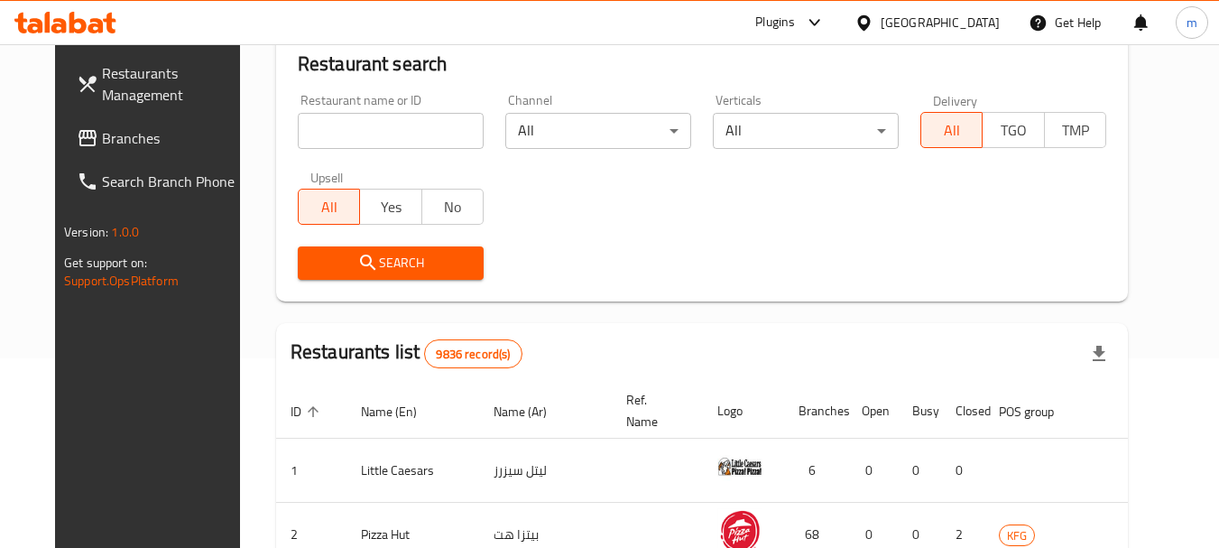
scroll to position [242, 0]
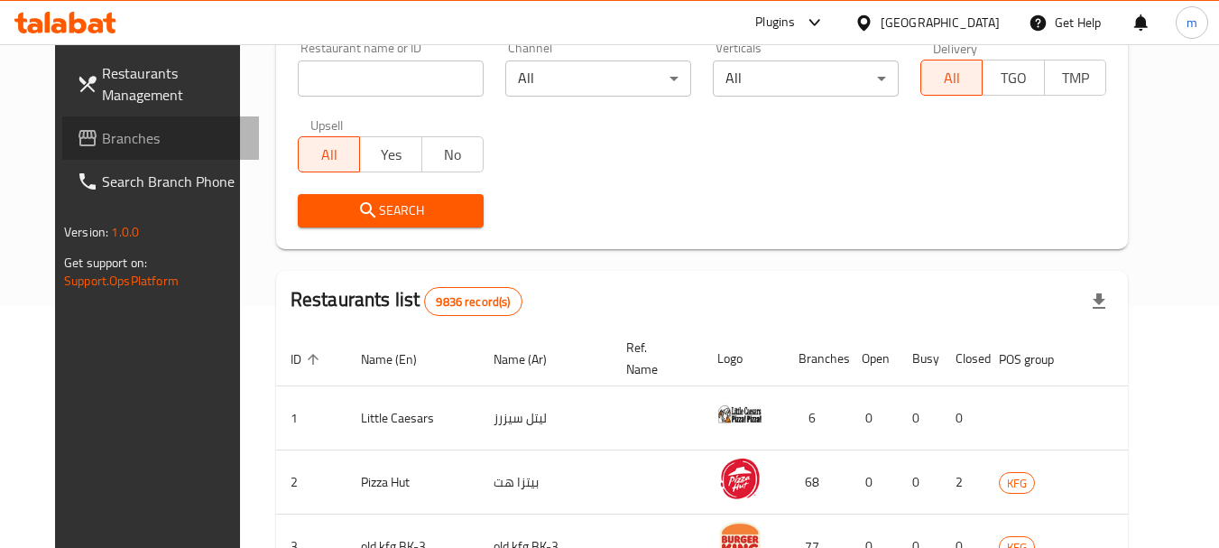
click at [102, 149] on span "Branches" at bounding box center [173, 138] width 143 height 22
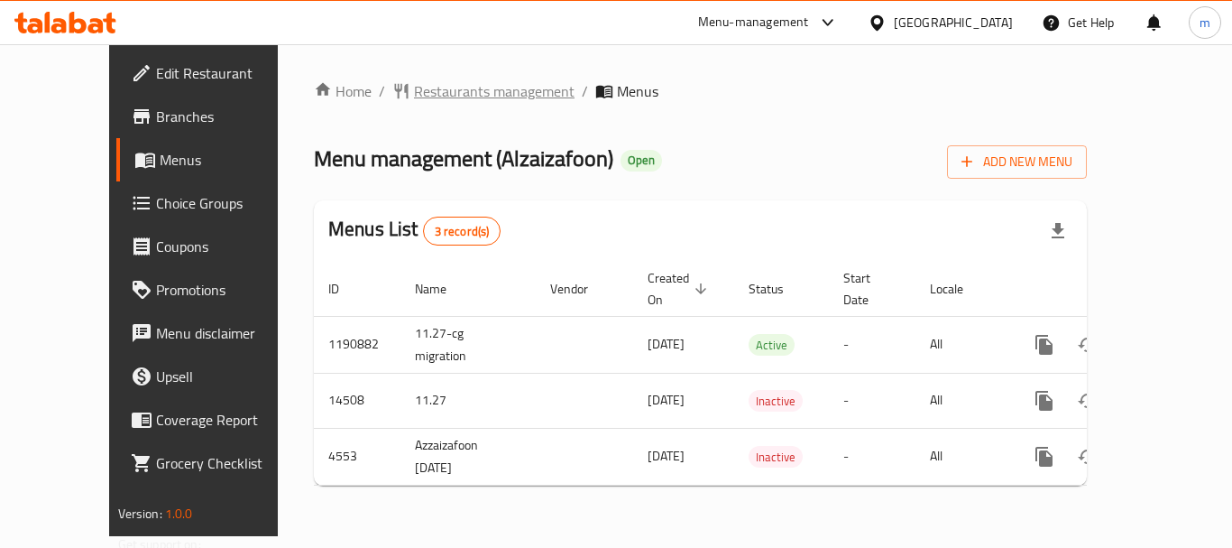
click at [414, 93] on span "Restaurants management" at bounding box center [494, 91] width 161 height 22
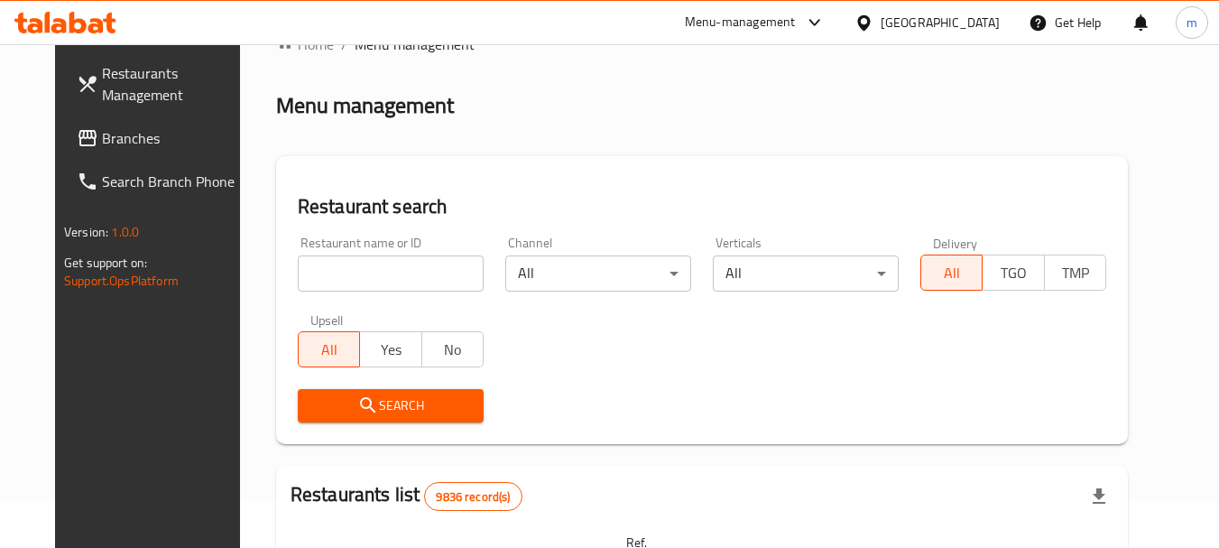
scroll to position [90, 0]
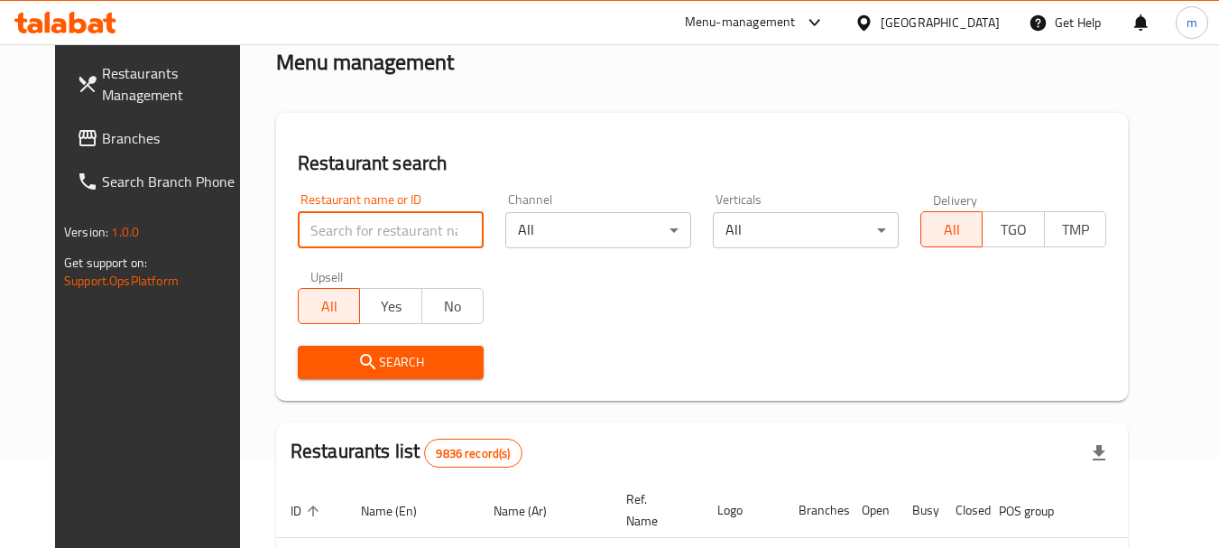
click at [341, 228] on input "search" at bounding box center [391, 230] width 186 height 36
paste input "2880"
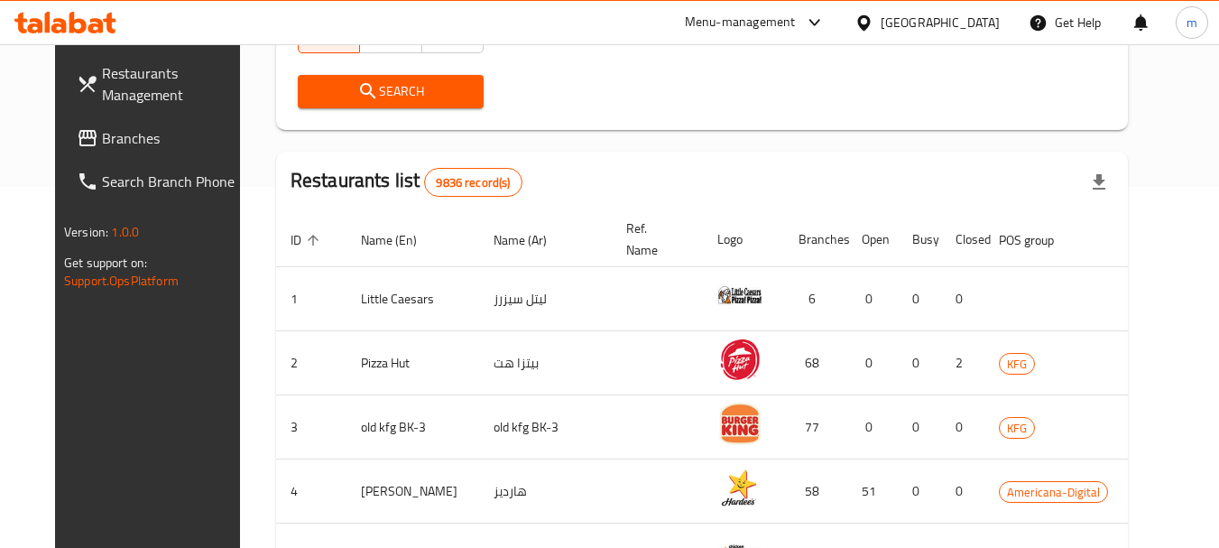
scroll to position [271, 0]
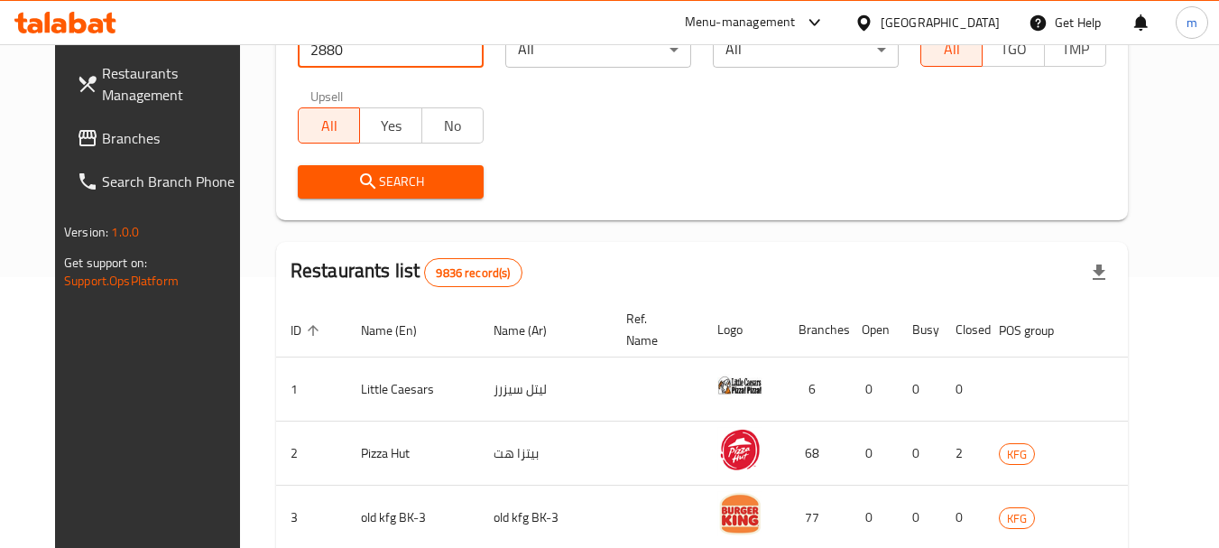
type input "2880"
click at [368, 183] on span "Search" at bounding box center [390, 182] width 157 height 23
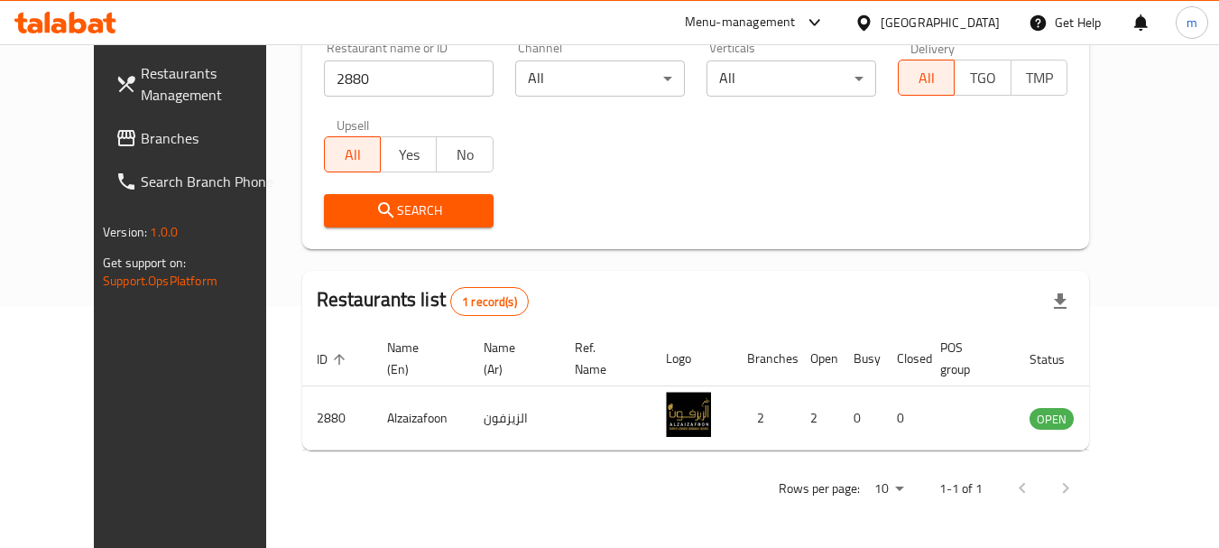
scroll to position [242, 0]
